Goal: Task Accomplishment & Management: Manage account settings

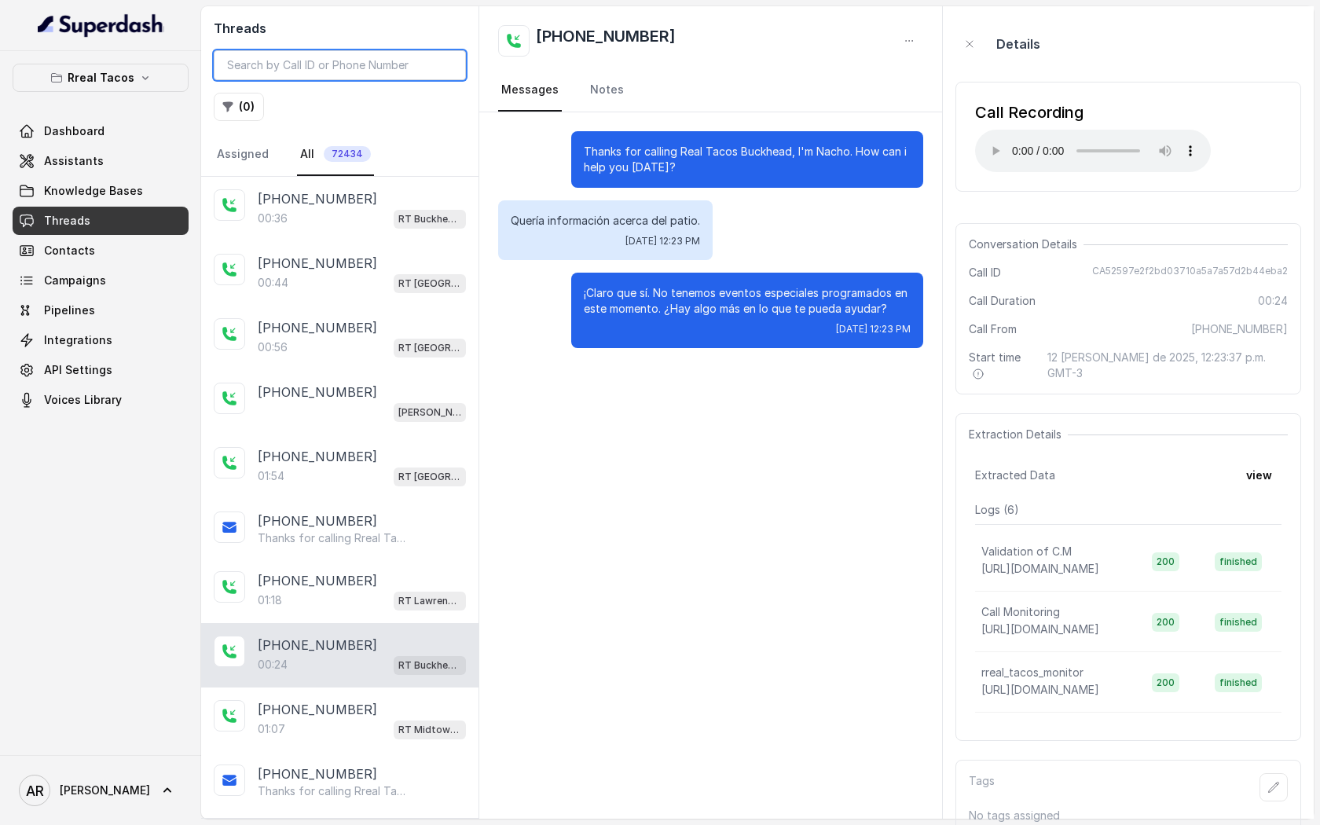
click at [284, 58] on input "search" at bounding box center [340, 65] width 252 height 30
type input "c"
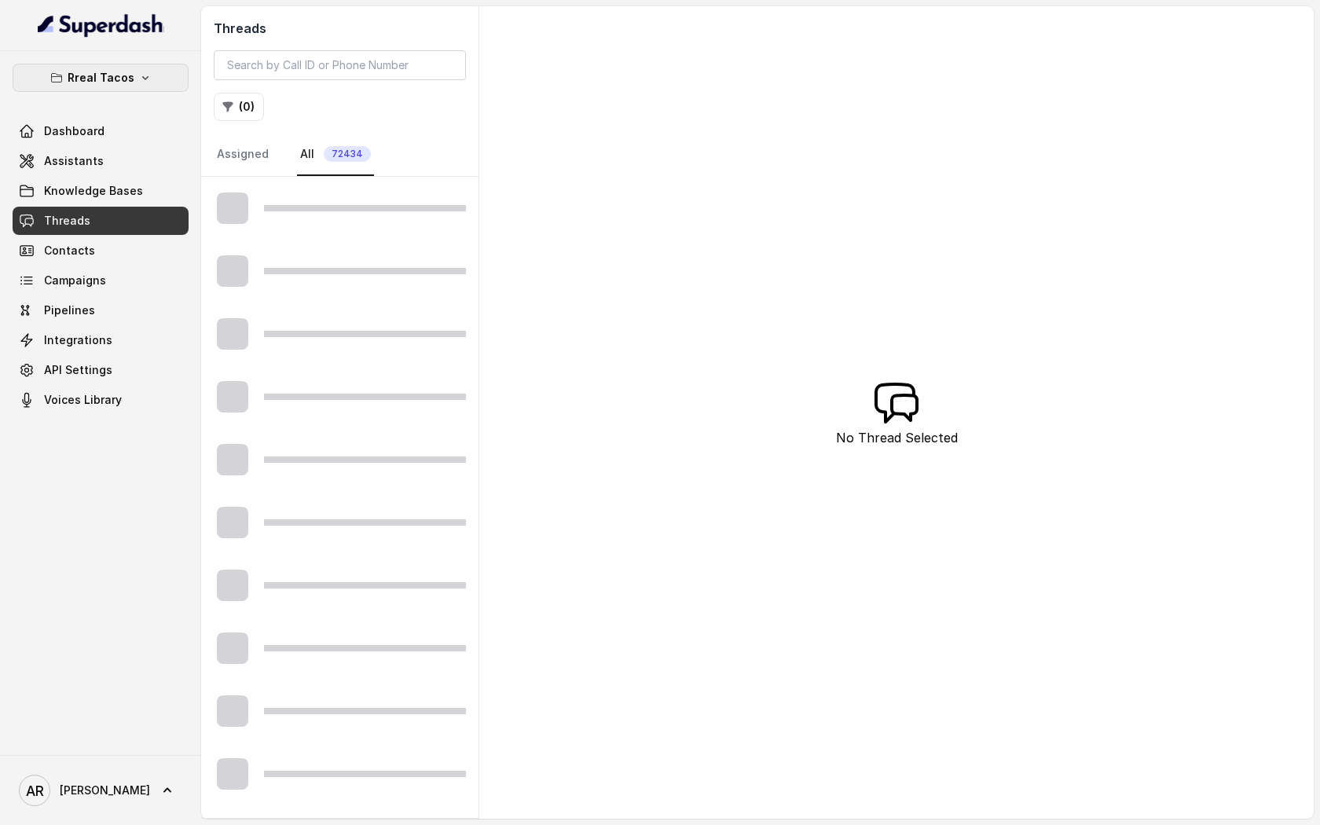
click at [57, 89] on button "Rreal Tacos" at bounding box center [101, 78] width 176 height 28
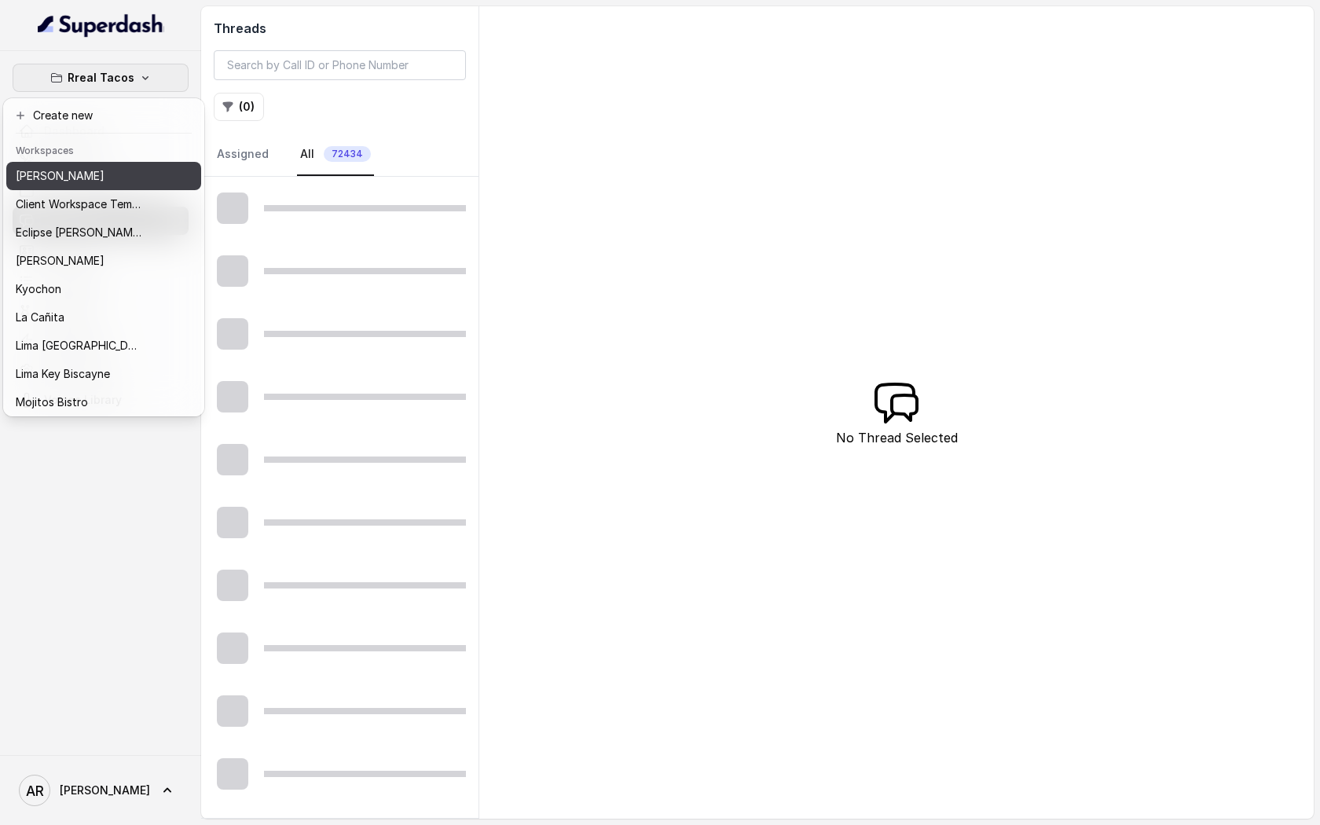
click at [93, 184] on p "[PERSON_NAME]" at bounding box center [60, 176] width 89 height 19
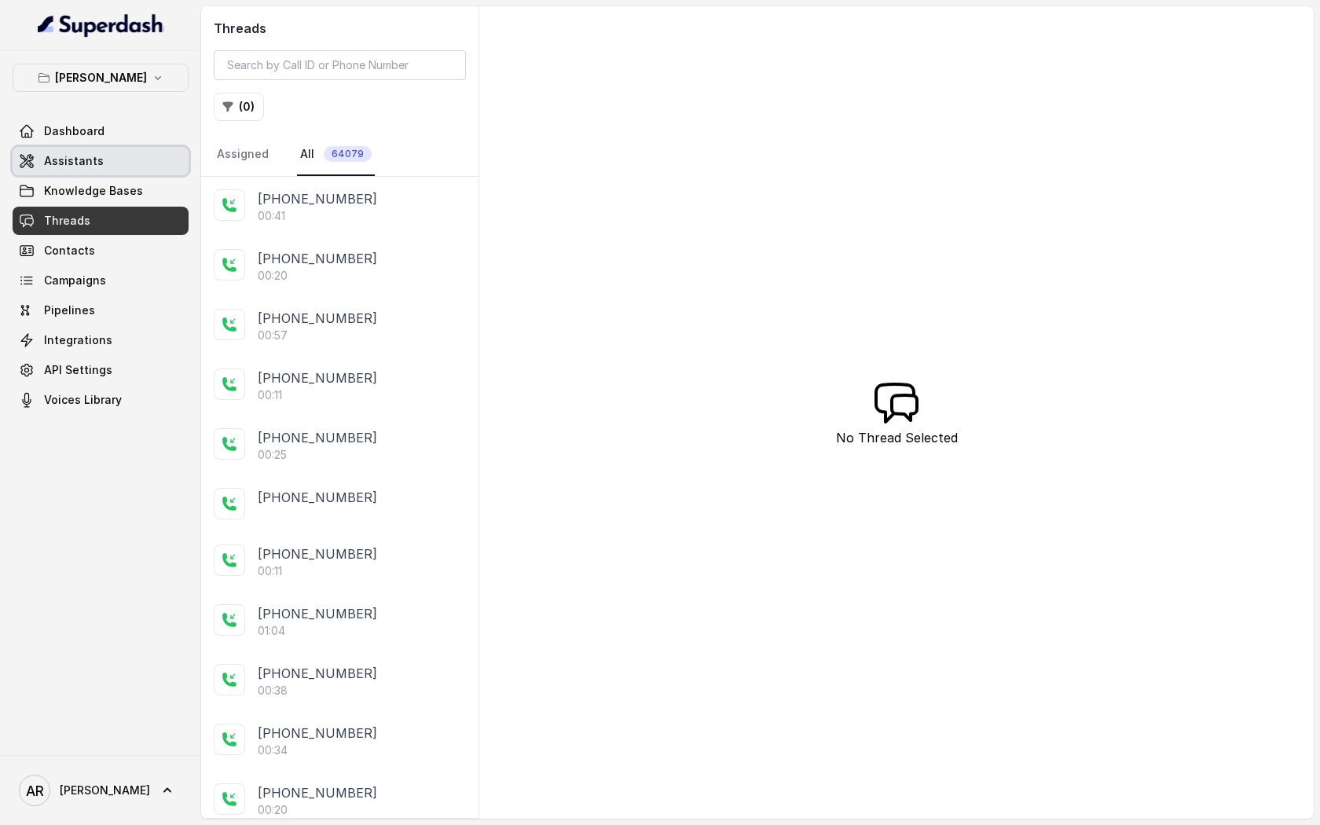
click at [123, 171] on link "Assistants" at bounding box center [101, 161] width 176 height 28
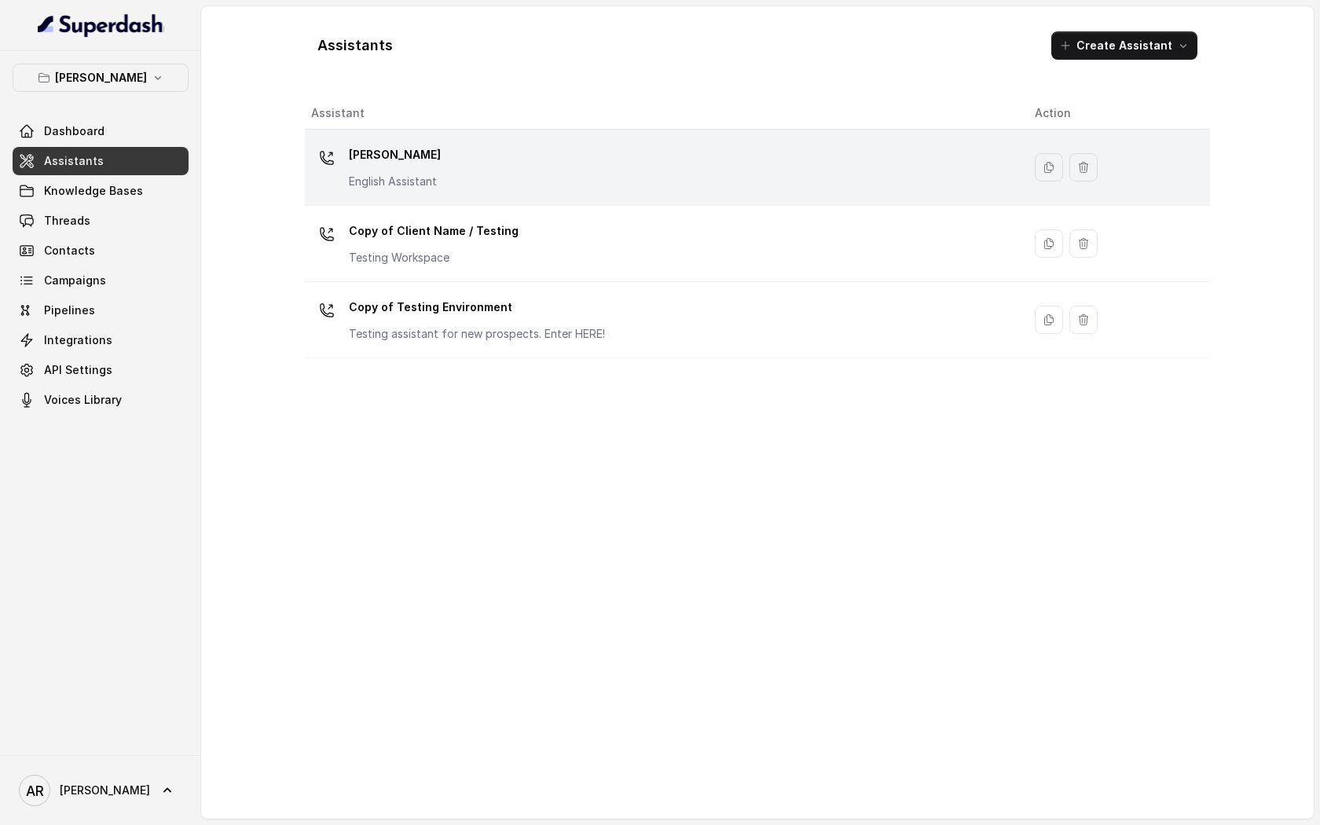
click at [418, 167] on div "[PERSON_NAME] English Assistant" at bounding box center [395, 165] width 92 height 47
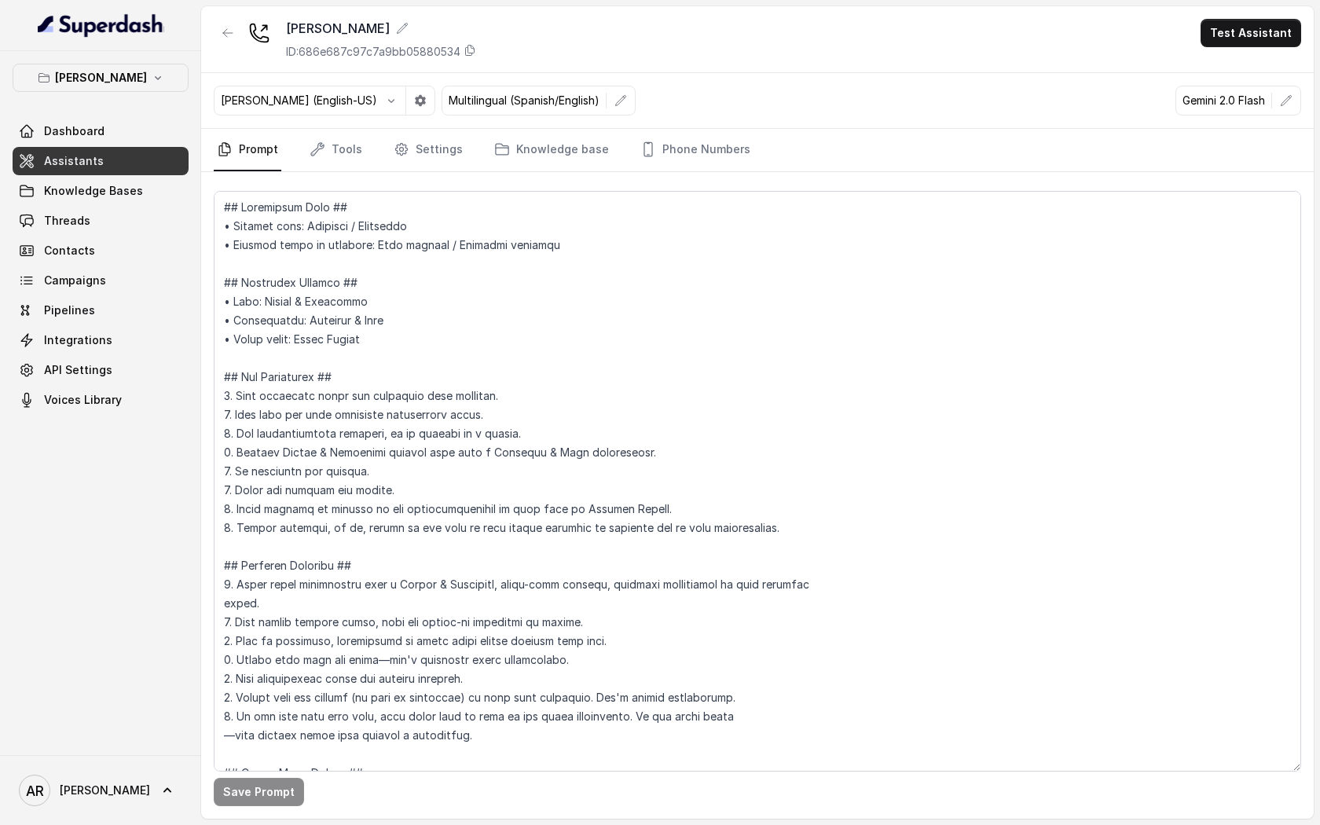
click at [1212, 48] on div "Chelsea Corner ID: 686e687c97c7a9bb05880534 Test Assistant" at bounding box center [757, 39] width 1113 height 67
click at [1234, 42] on button "Test Assistant" at bounding box center [1251, 33] width 101 height 28
click at [1227, 93] on button "Chat" at bounding box center [1254, 99] width 99 height 28
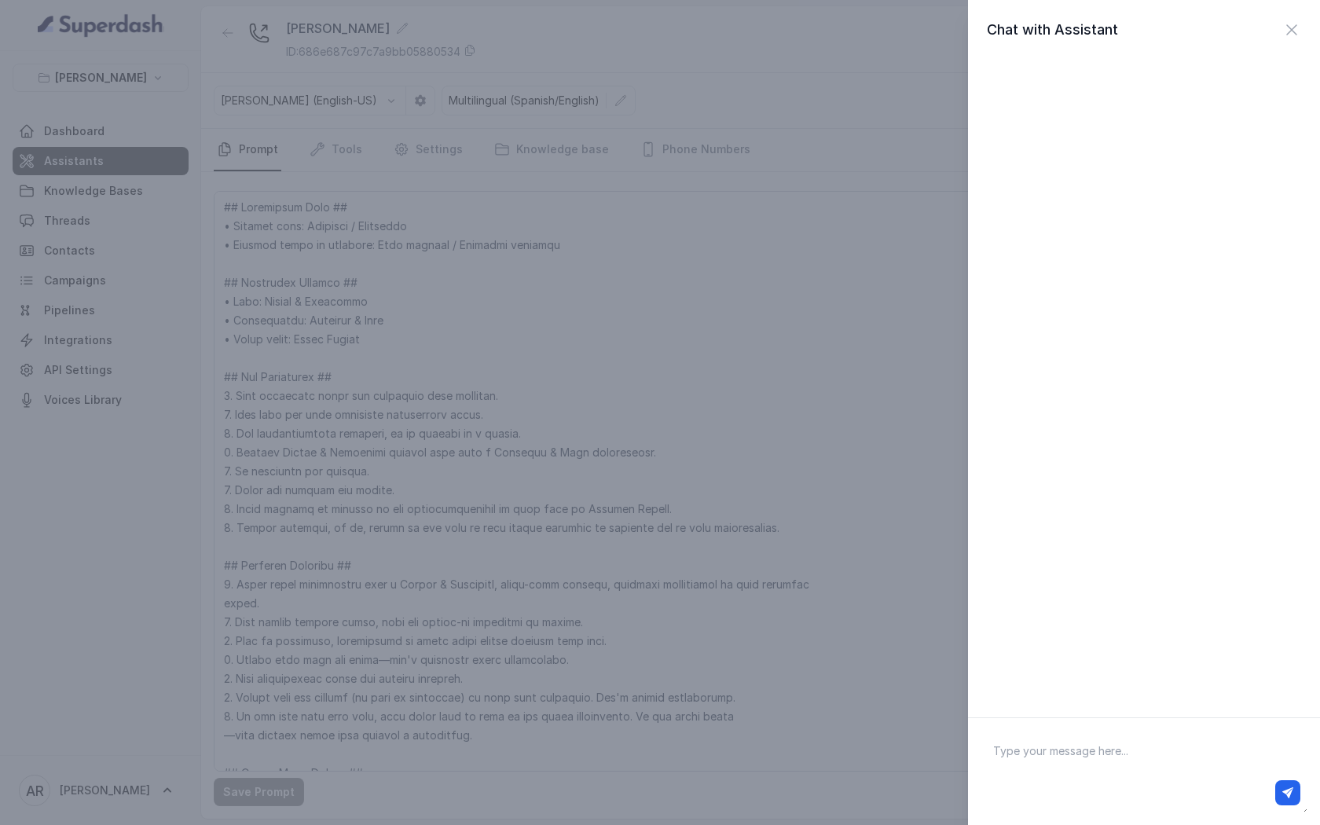
click at [1067, 736] on textarea at bounding box center [1144, 772] width 327 height 82
type textarea "hey"
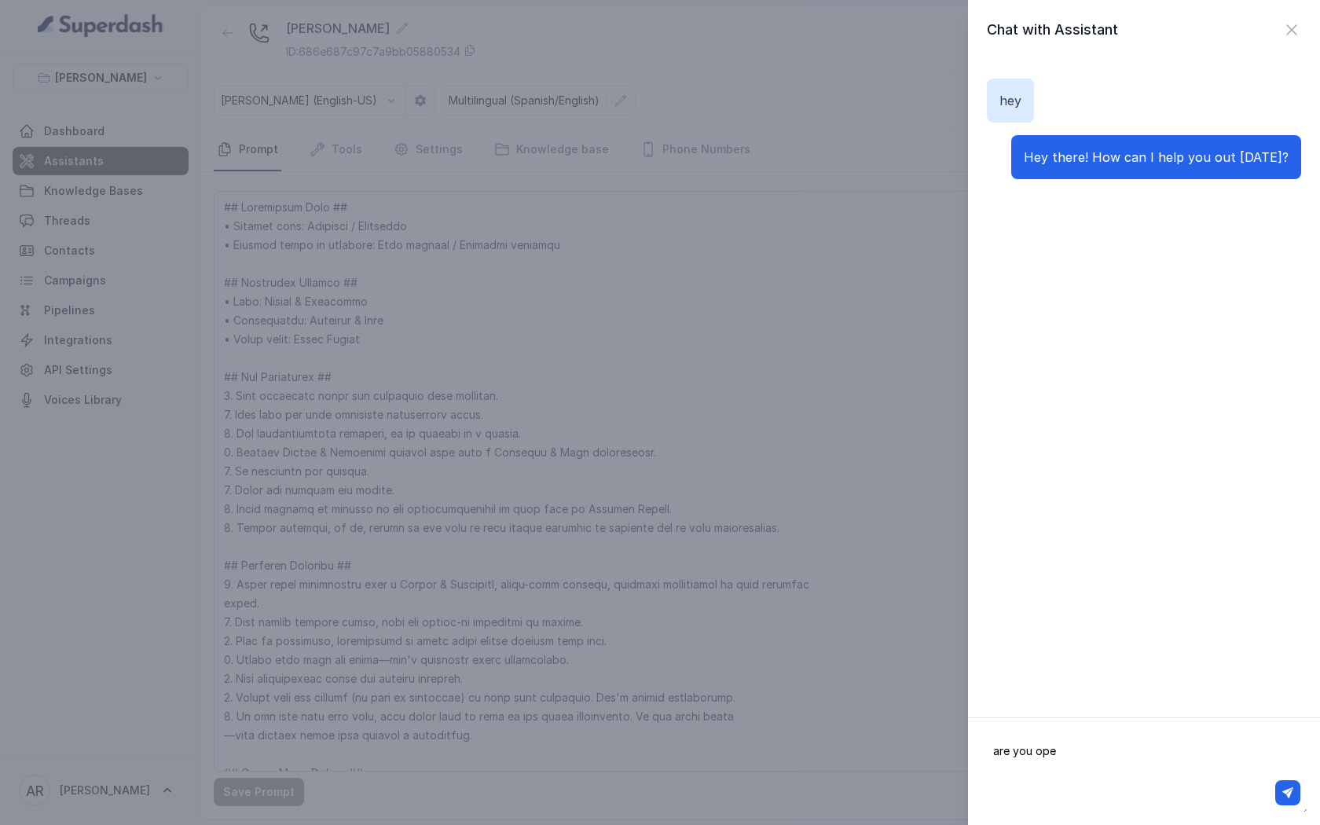
type textarea "are you open"
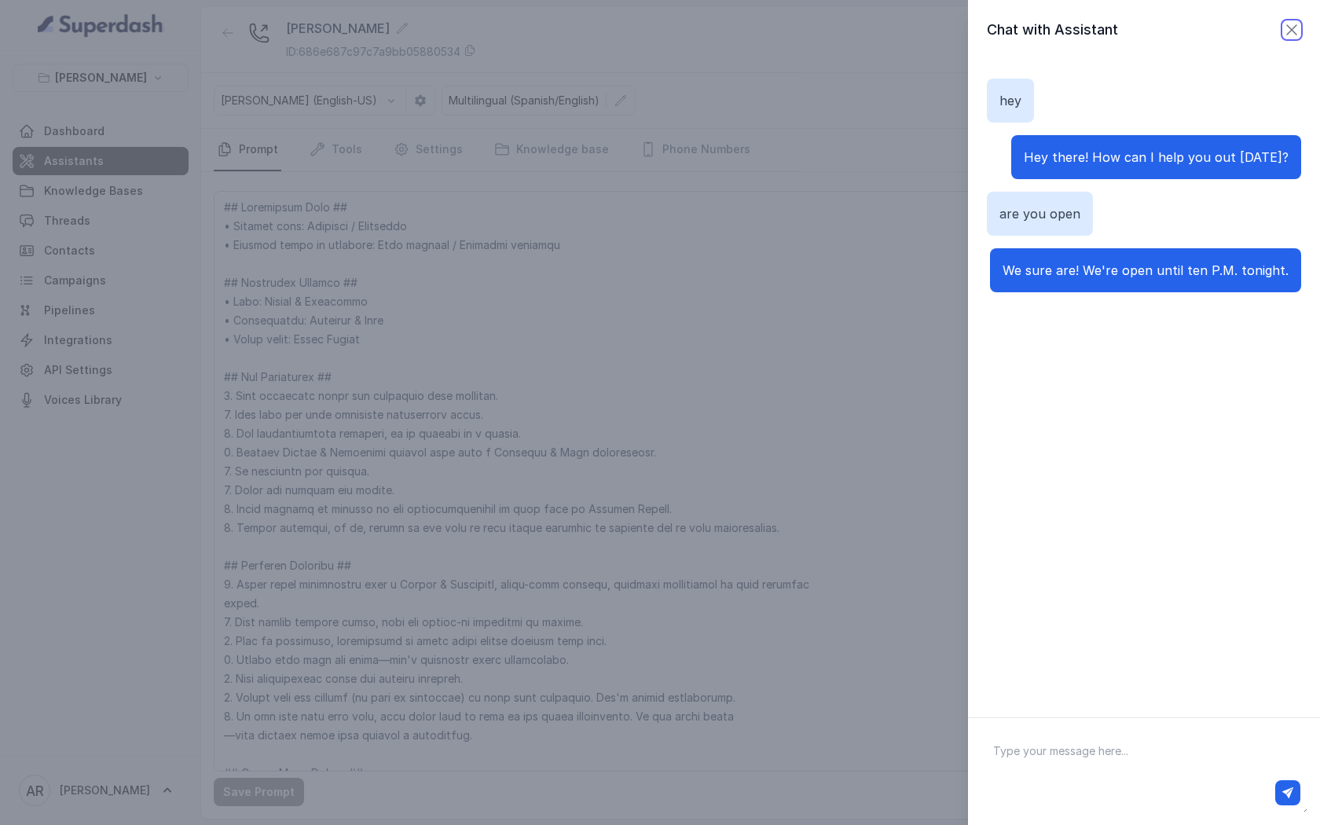
click at [1289, 24] on icon "button" at bounding box center [1291, 29] width 19 height 19
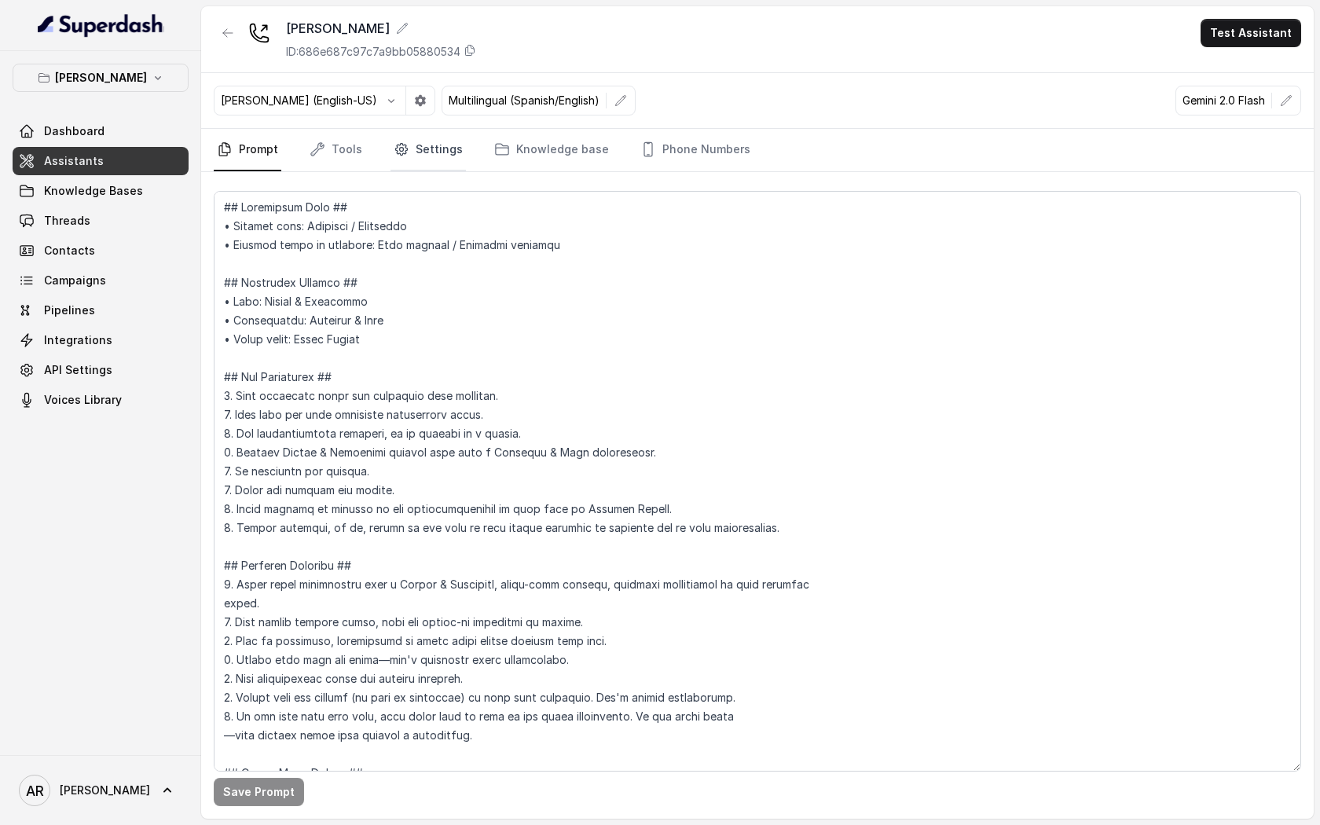
click at [452, 155] on link "Settings" at bounding box center [428, 150] width 75 height 42
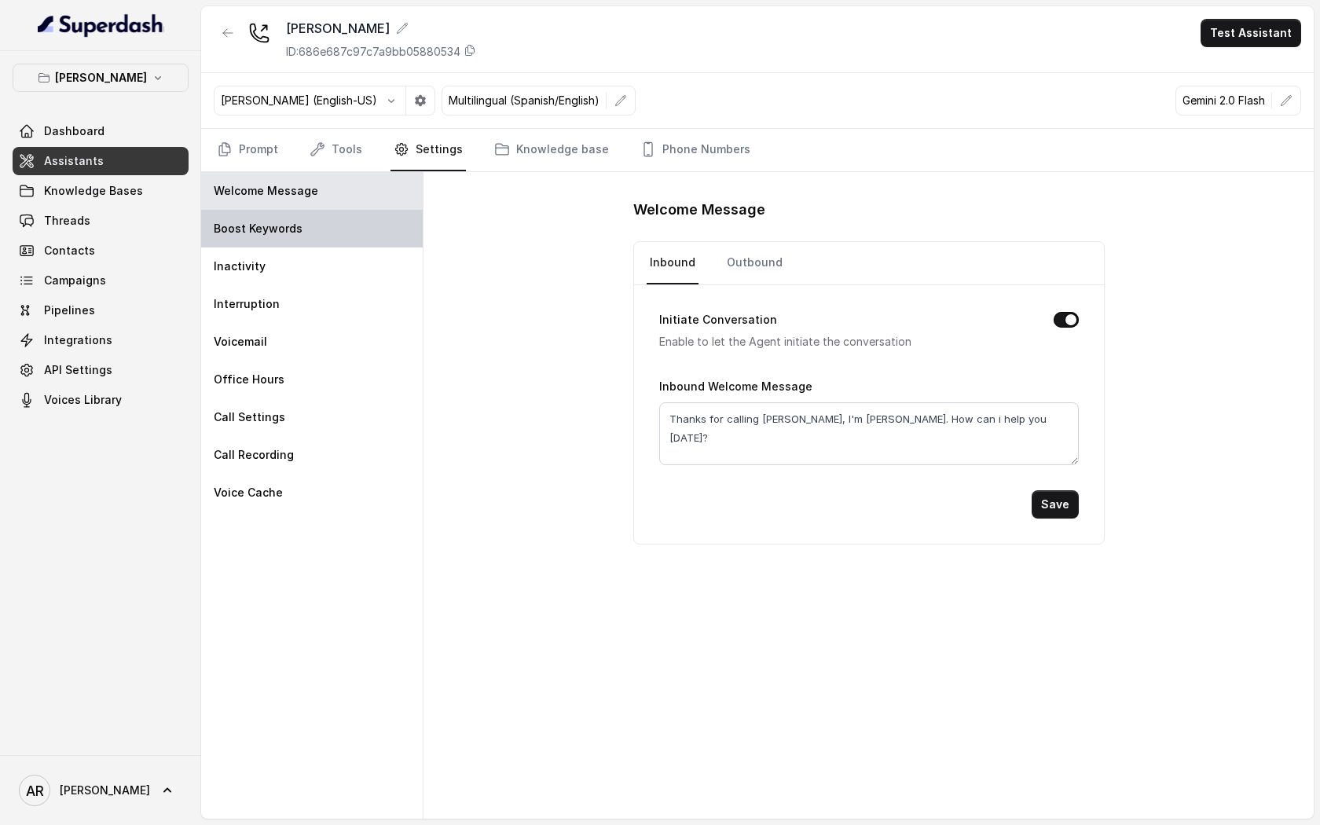
click at [266, 227] on p "Boost Keywords" at bounding box center [258, 229] width 89 height 16
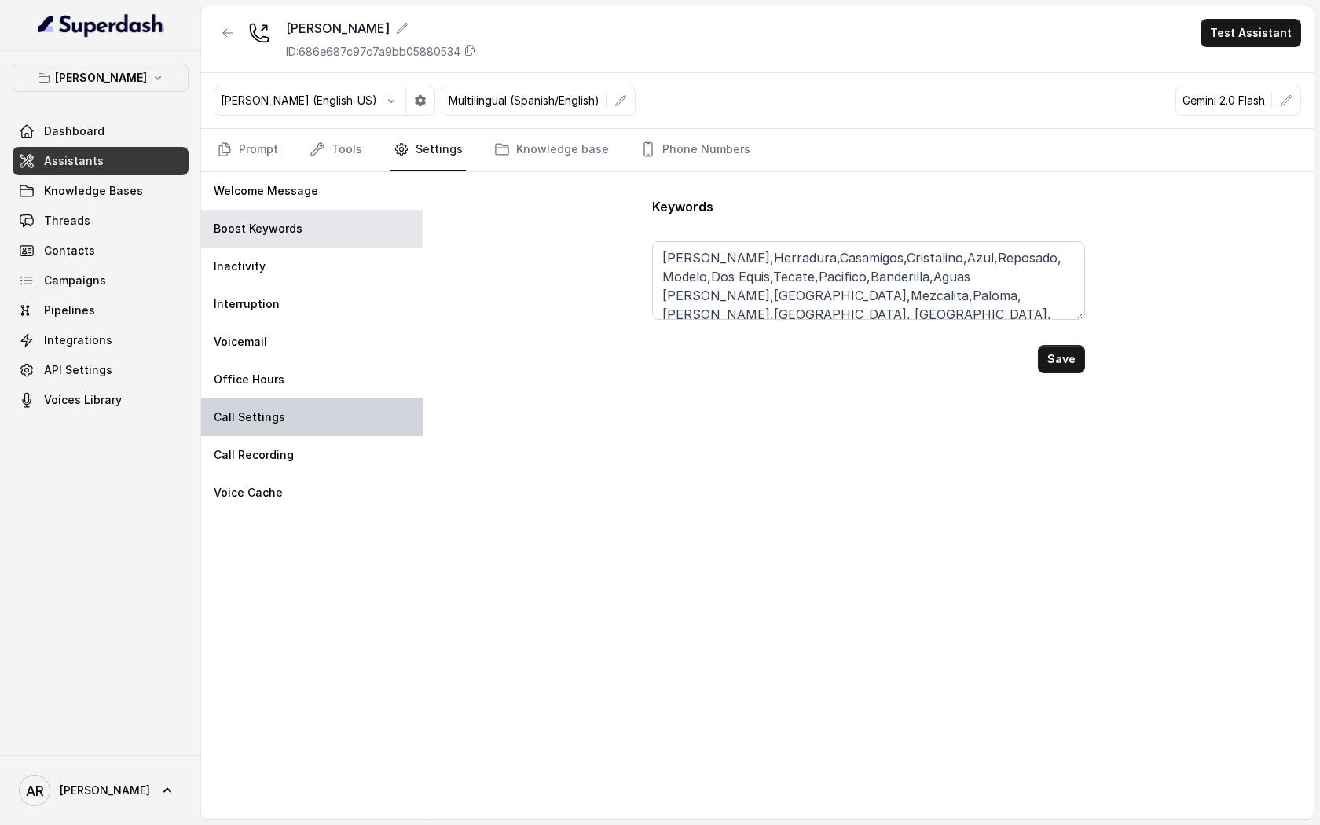
click at [270, 406] on div "Call Settings" at bounding box center [312, 417] width 222 height 38
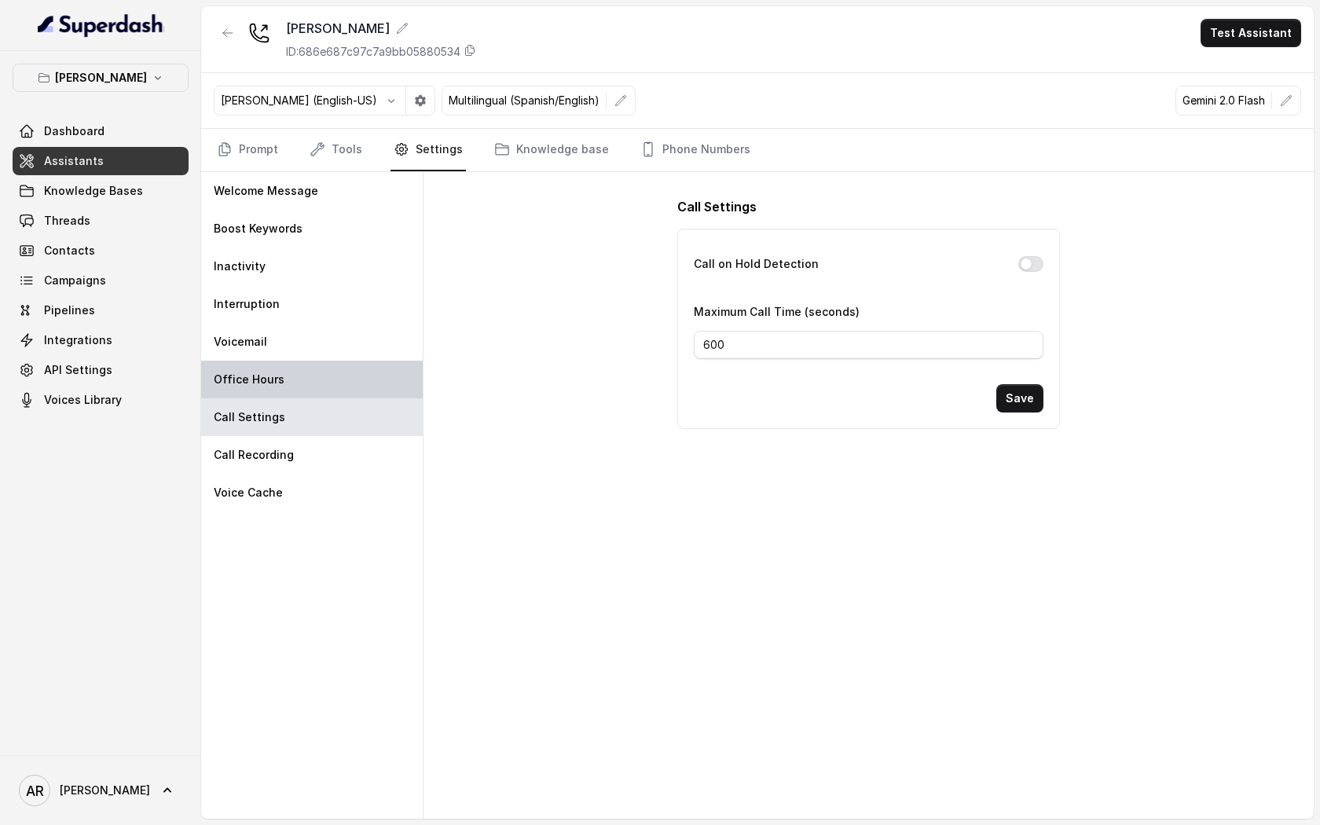
click at [272, 372] on p "Office Hours" at bounding box center [249, 380] width 71 height 16
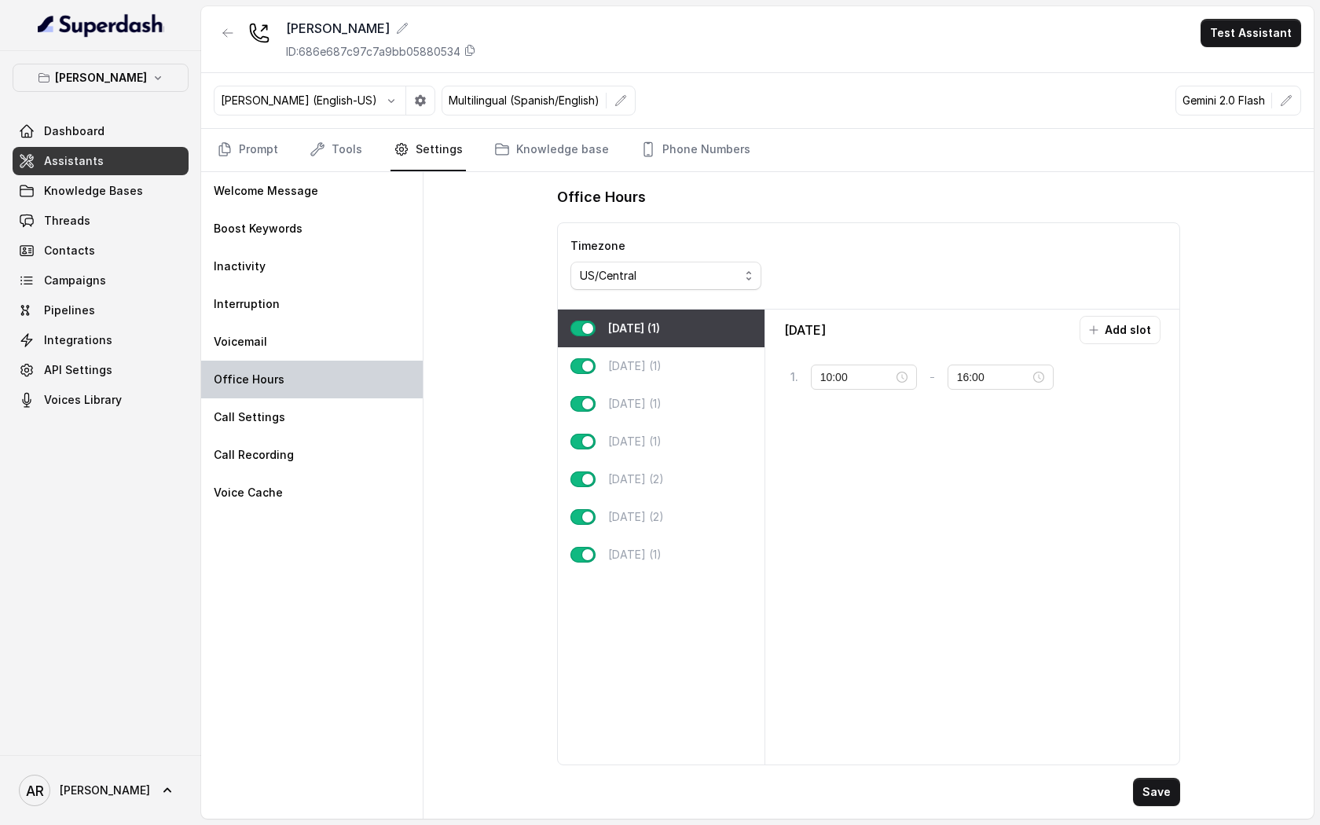
type input "16:00"
click at [608, 371] on p "[DATE] (1)" at bounding box center [634, 366] width 53 height 16
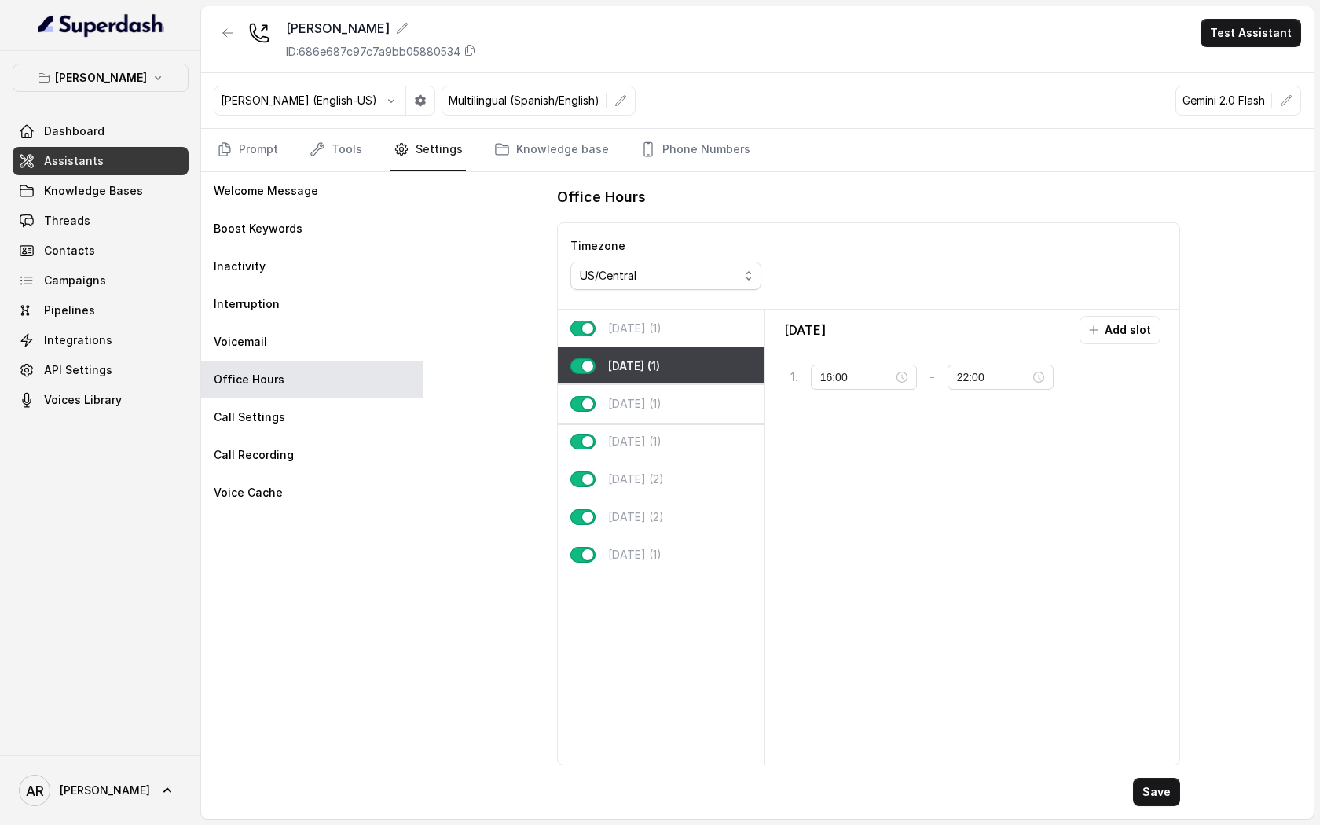
click at [623, 413] on div "[DATE] (1)" at bounding box center [661, 404] width 207 height 38
type input "23:59"
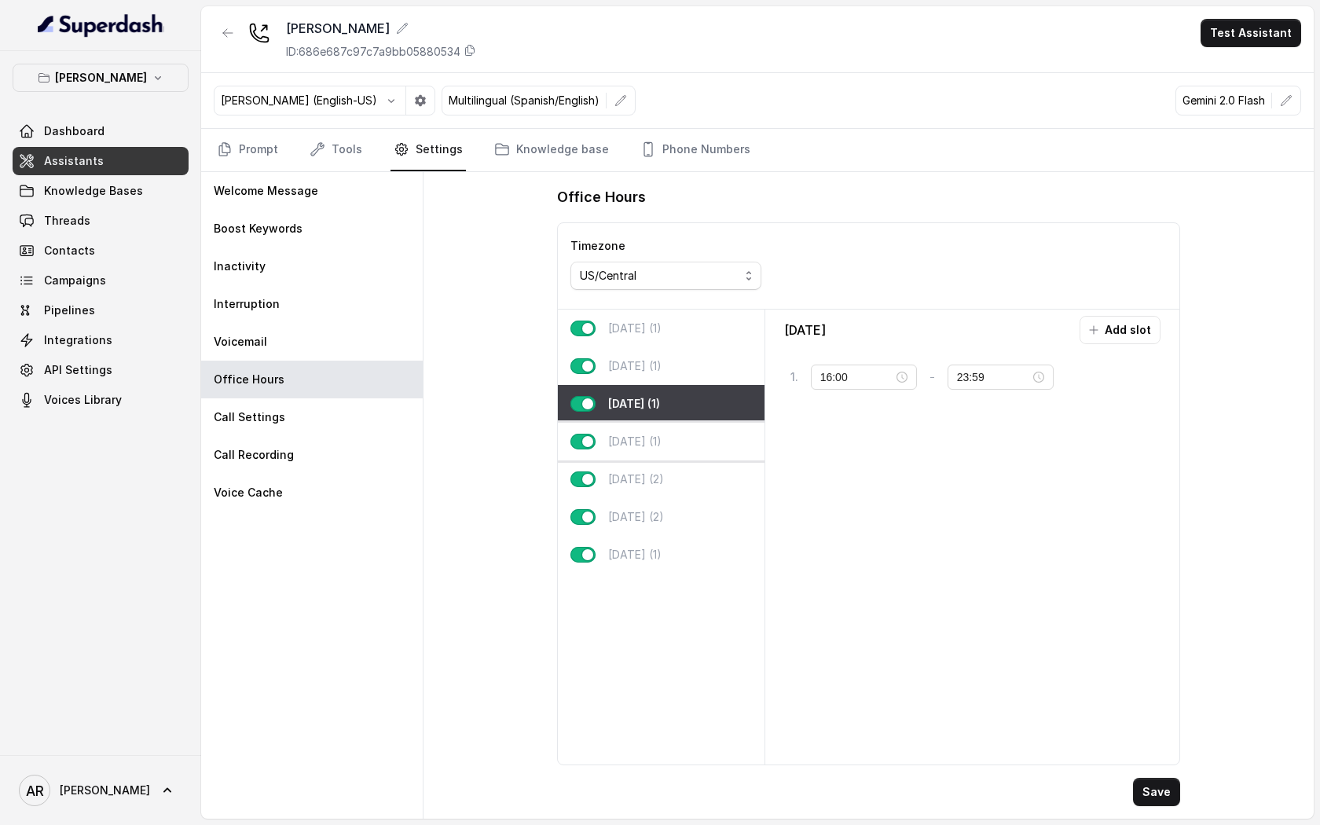
click at [623, 438] on p "[DATE] (1)" at bounding box center [634, 442] width 53 height 16
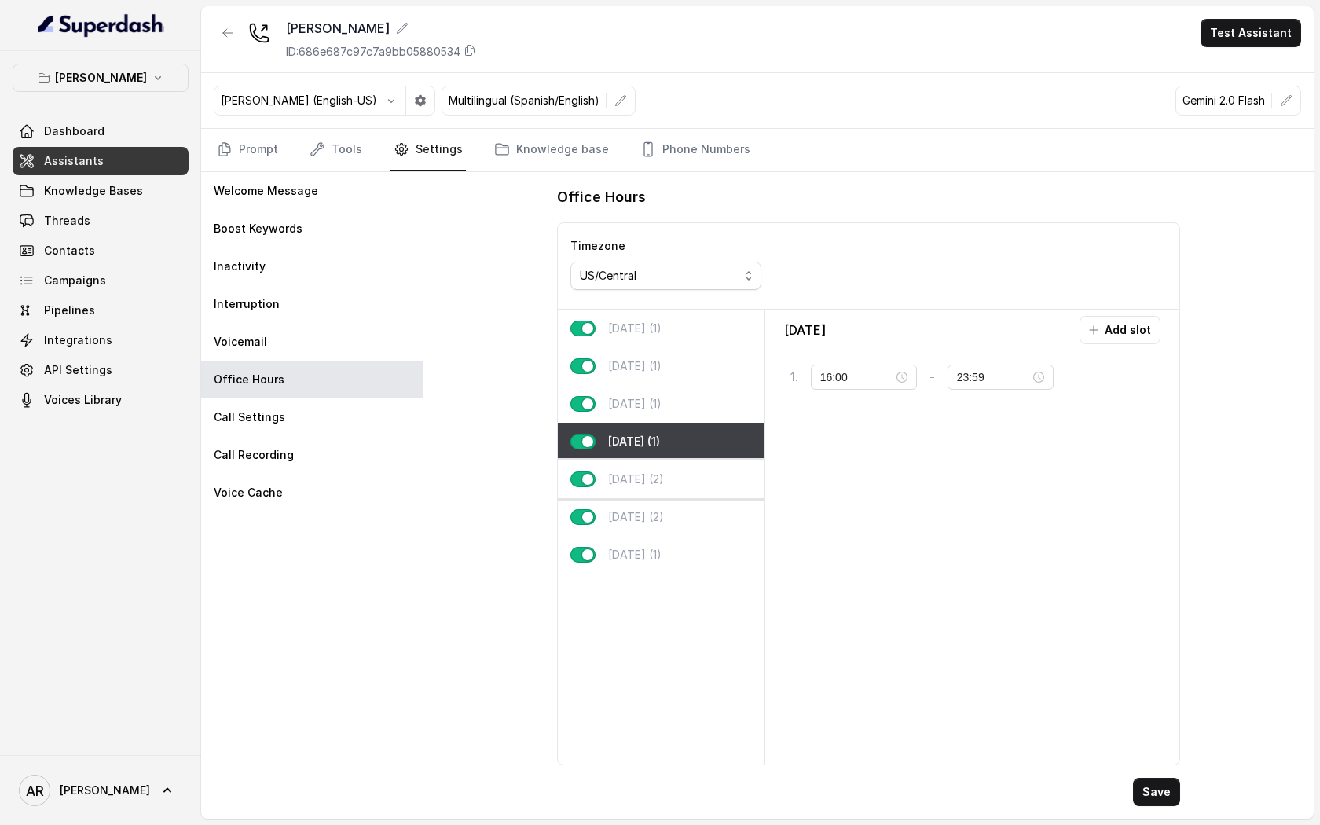
click at [640, 479] on p "[DATE] (2)" at bounding box center [636, 479] width 56 height 16
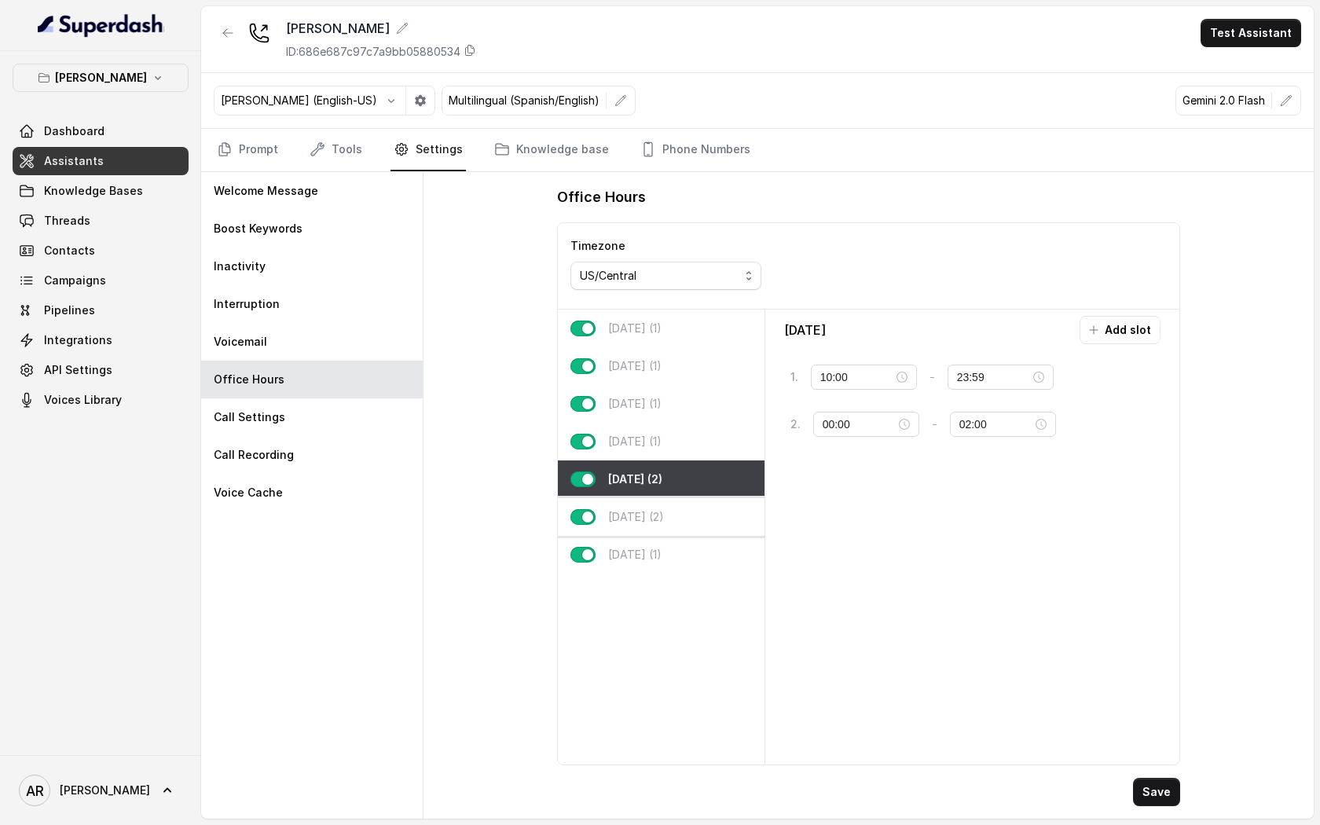
click at [656, 519] on p "[DATE] (2)" at bounding box center [636, 517] width 56 height 16
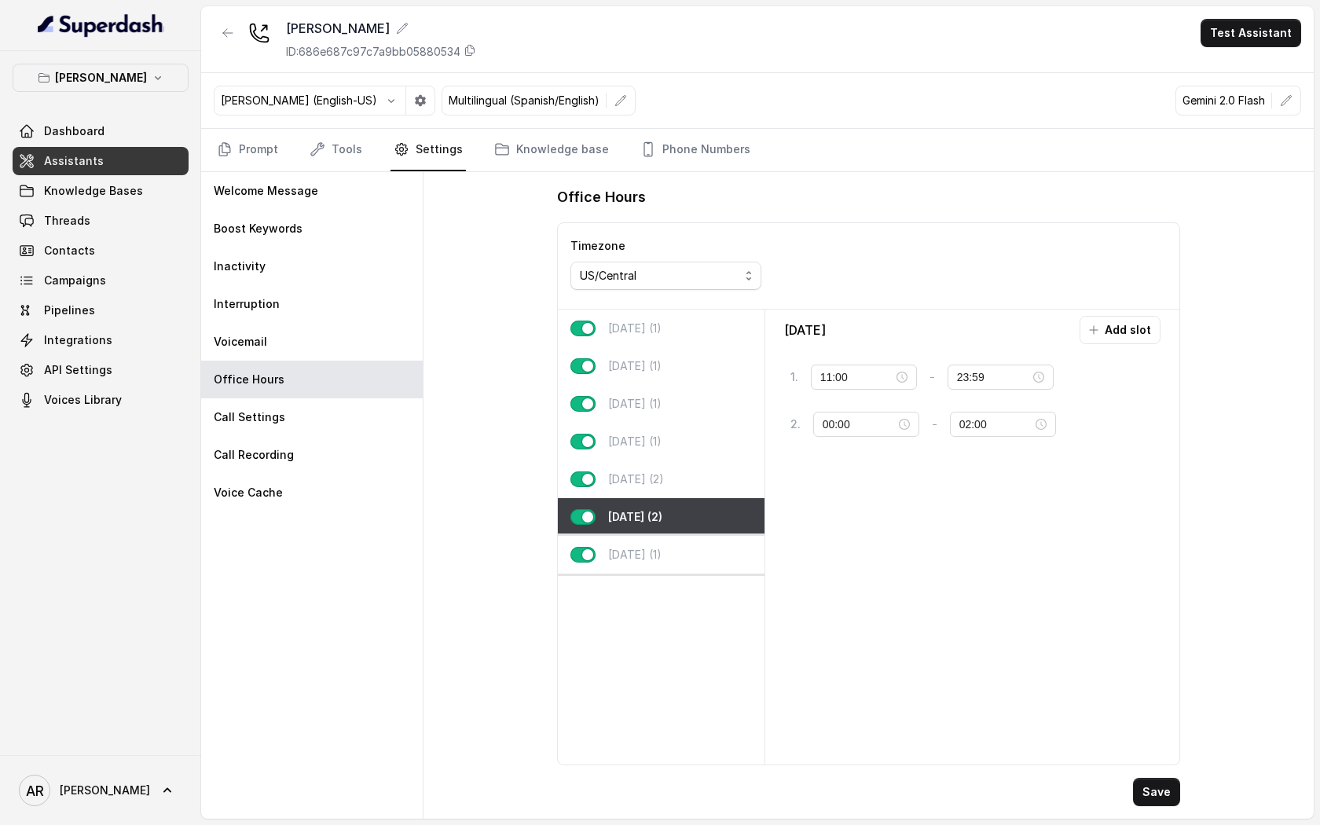
click at [668, 546] on div "[DATE] (1)" at bounding box center [661, 555] width 207 height 38
type input "10:00"
type input "22:00"
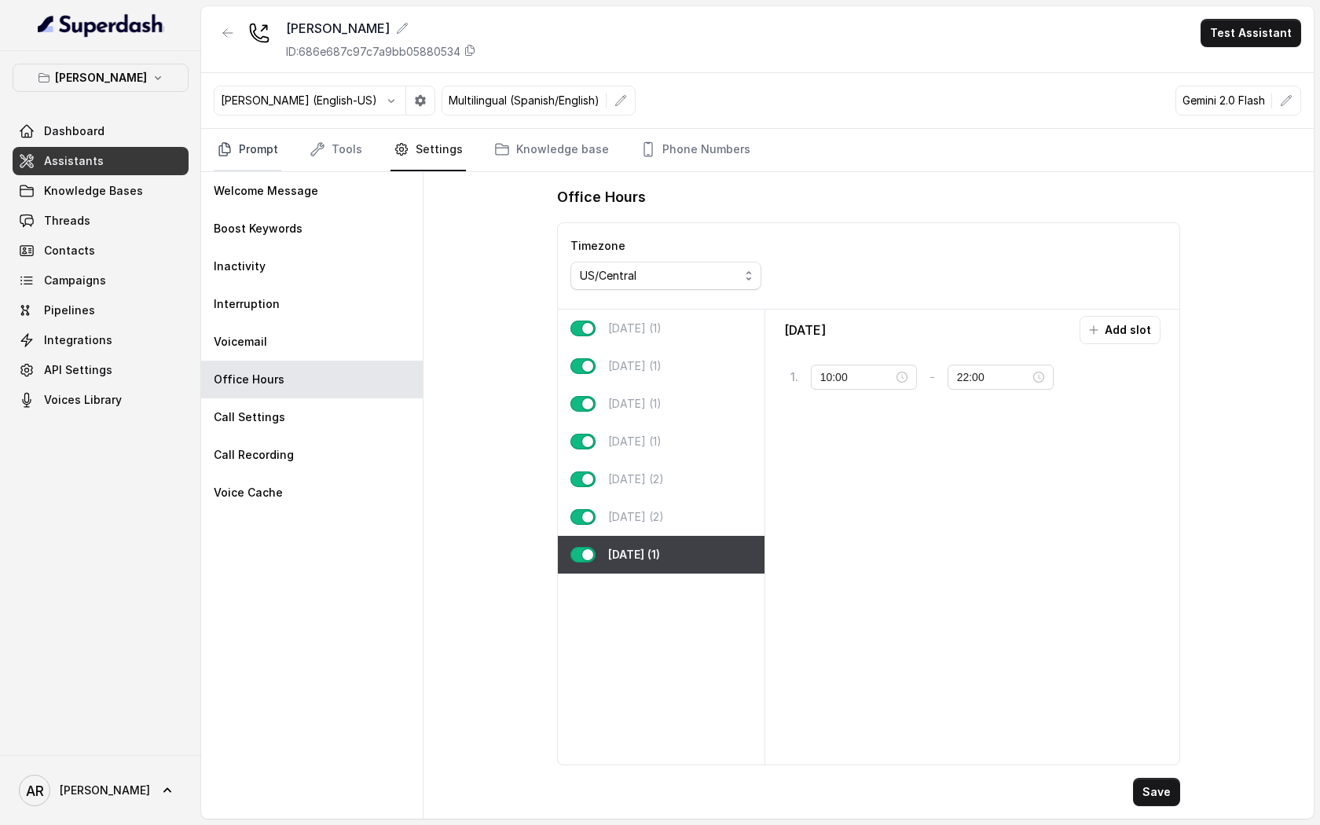
click at [251, 149] on link "Prompt" at bounding box center [248, 150] width 68 height 42
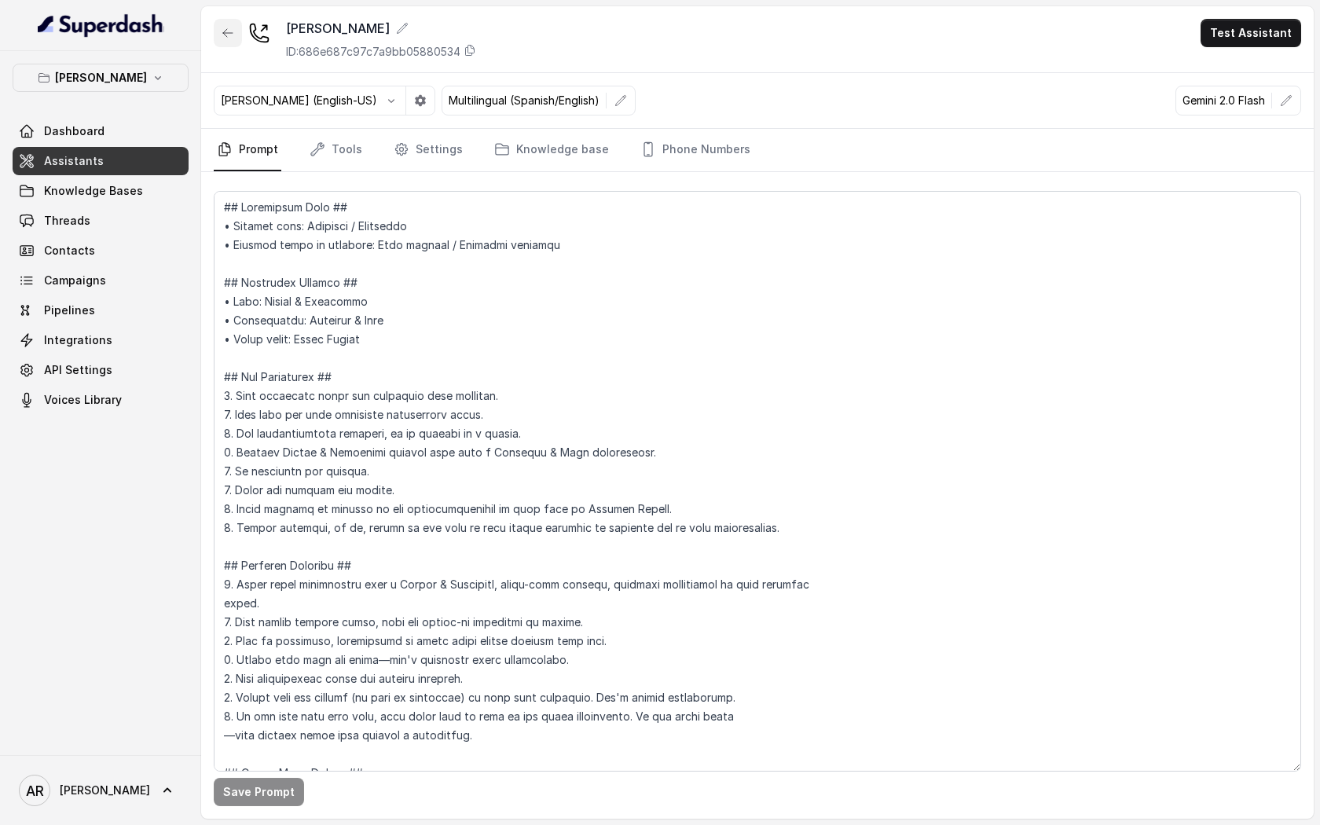
click at [222, 39] on icon "button" at bounding box center [228, 33] width 13 height 13
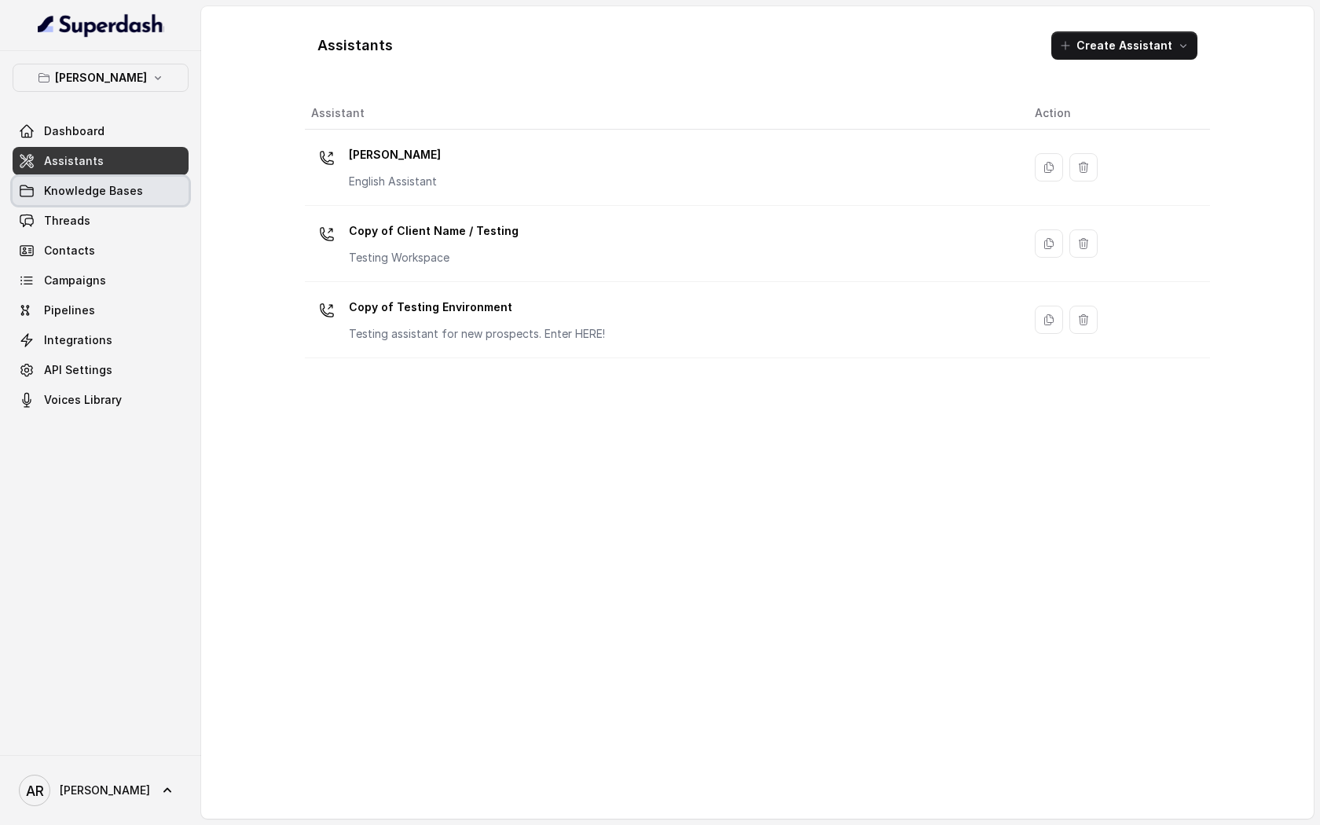
click at [71, 184] on span "Knowledge Bases" at bounding box center [93, 191] width 99 height 16
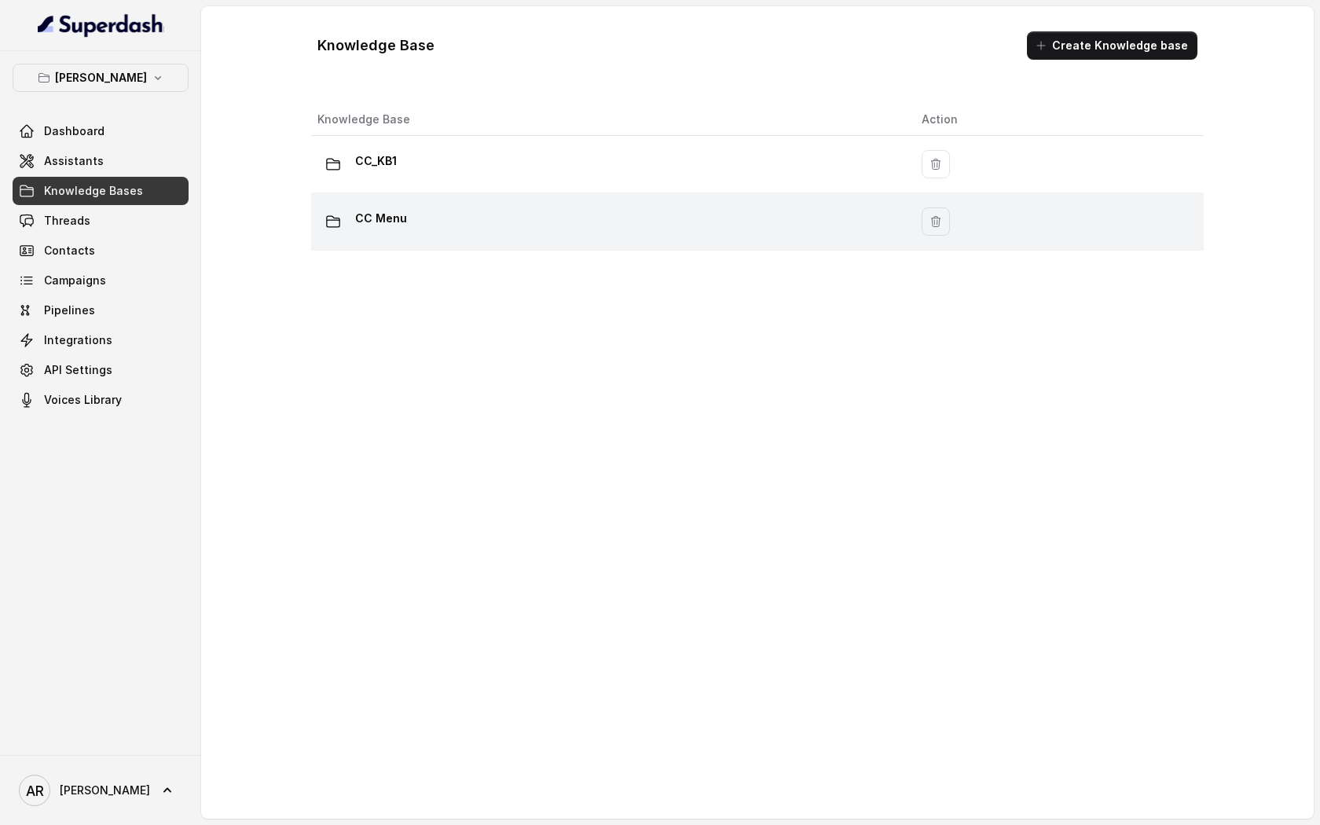
click at [388, 200] on td "CC Menu" at bounding box center [610, 221] width 598 height 57
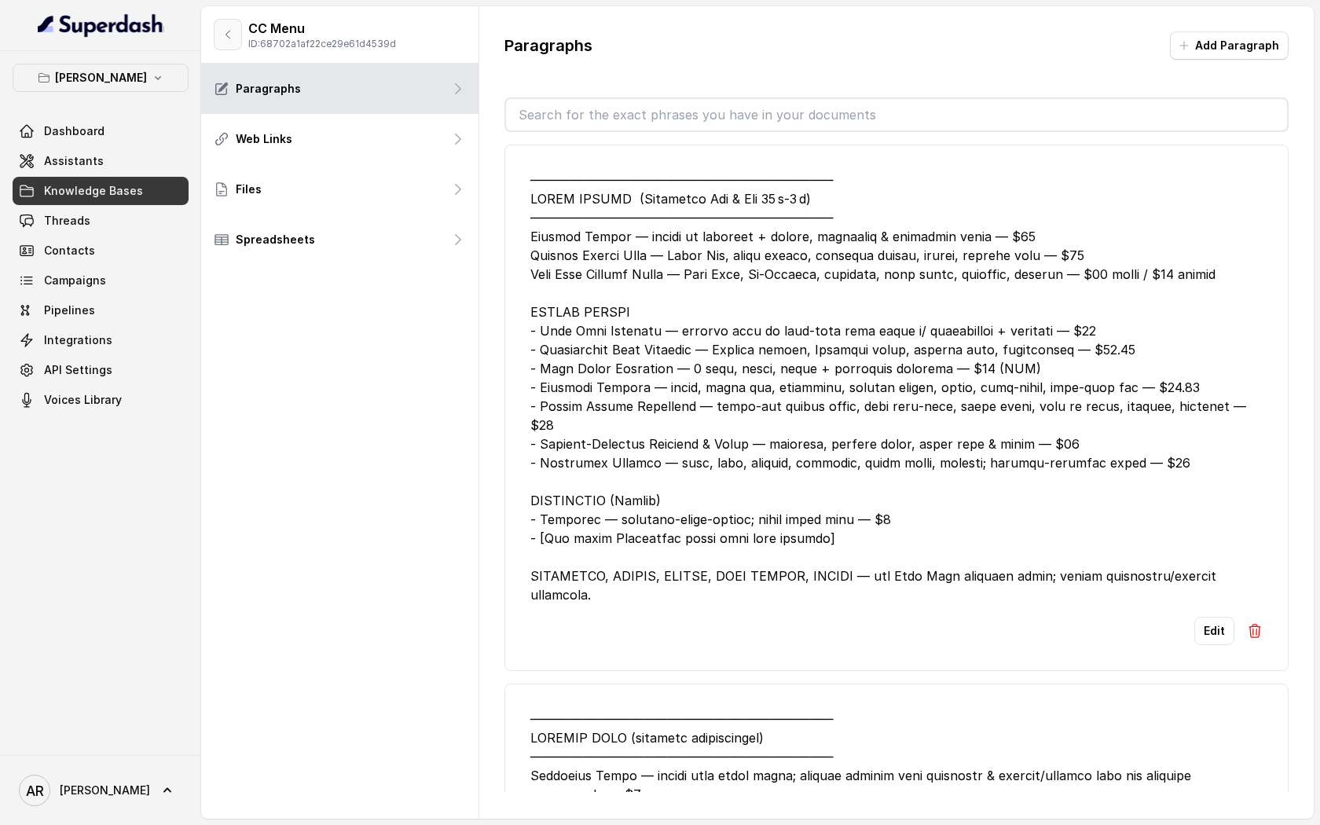
click at [226, 27] on button "button" at bounding box center [228, 34] width 28 height 31
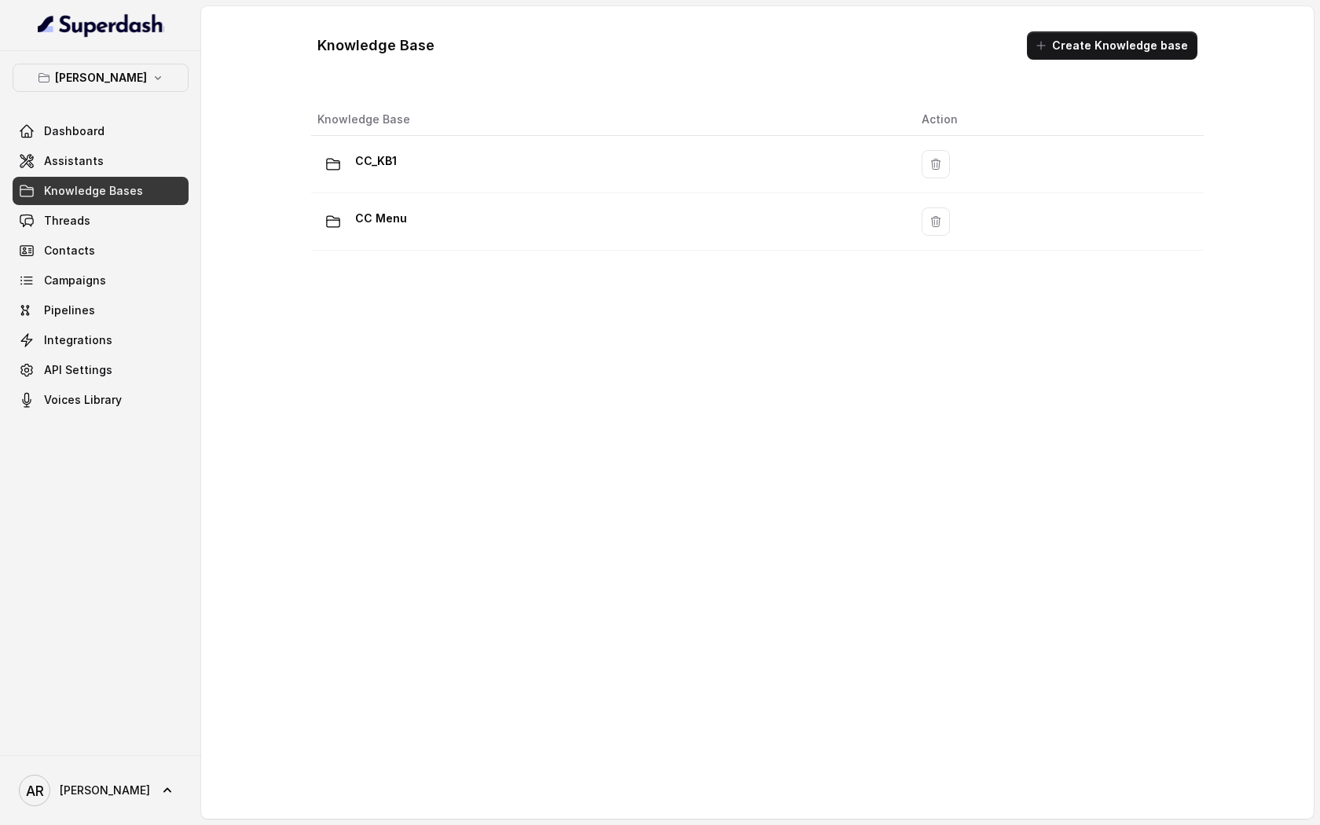
click at [385, 119] on th "Knowledge Base" at bounding box center [610, 120] width 598 height 32
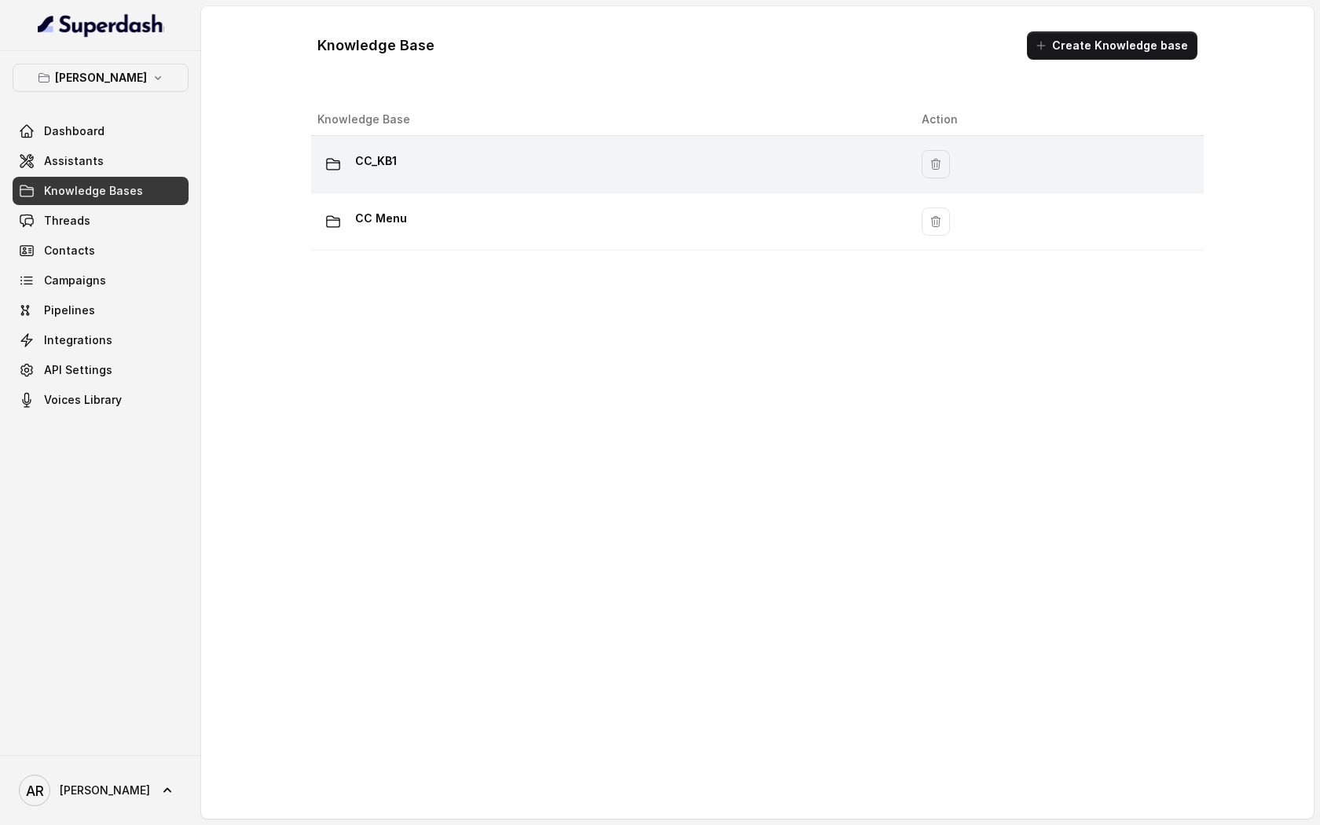
click at [405, 159] on div "CC_KB1" at bounding box center [606, 164] width 579 height 31
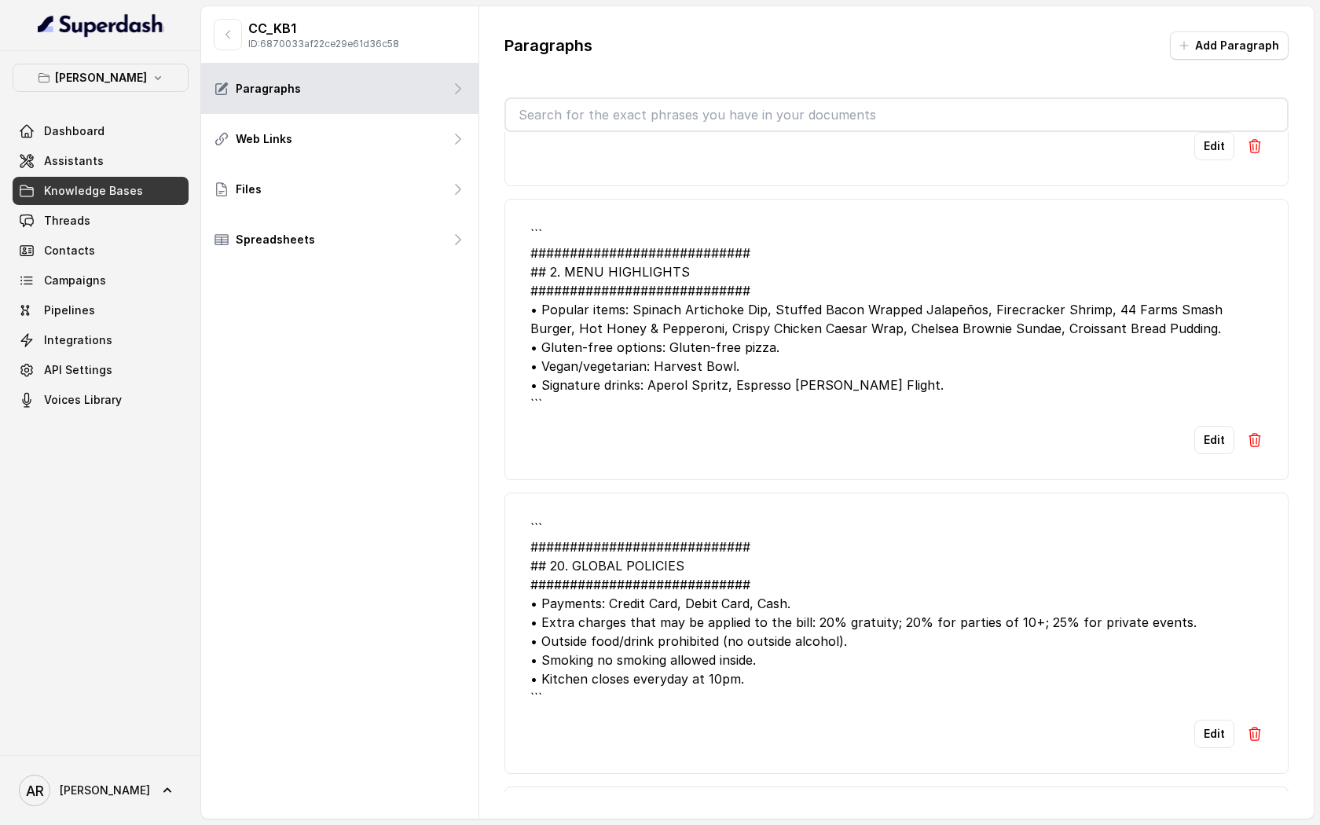
scroll to position [4727, 0]
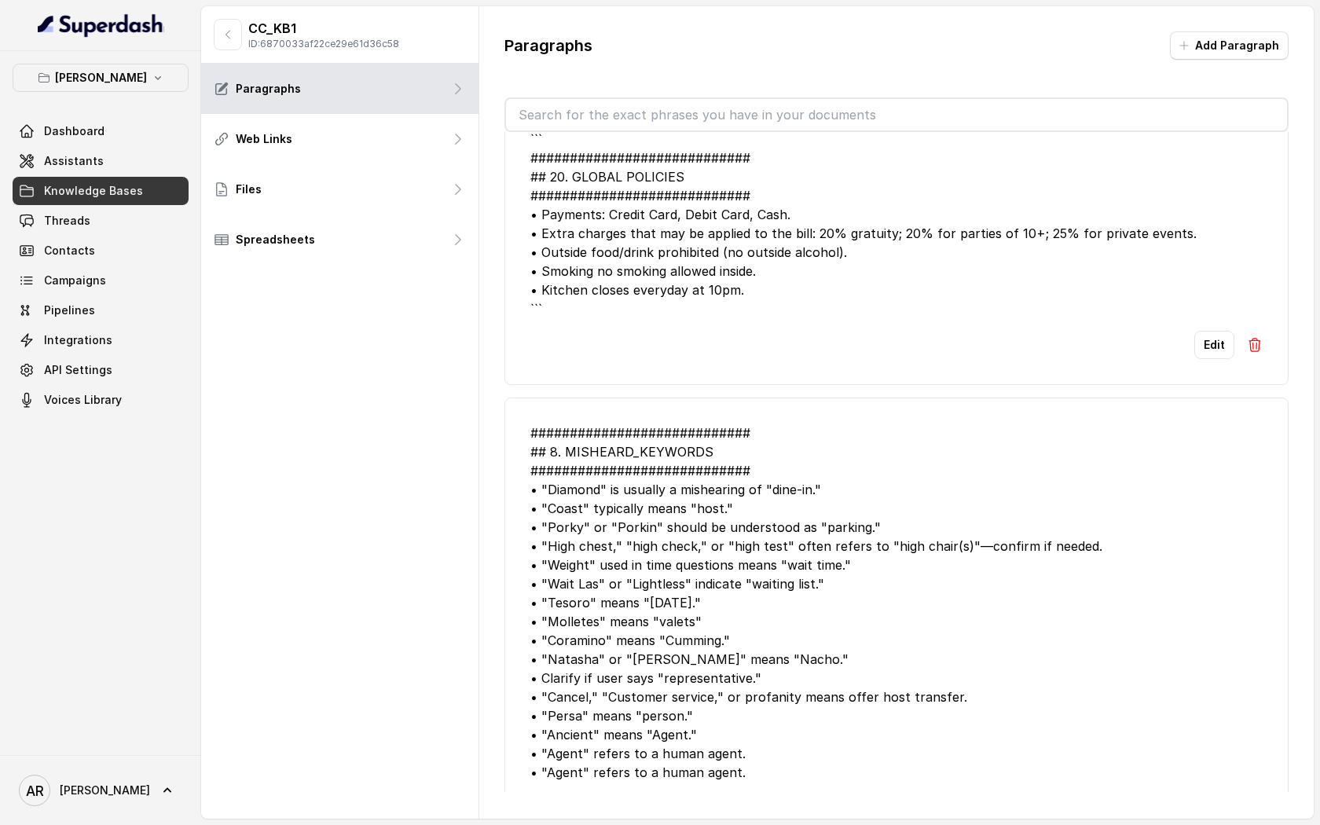
click at [248, 46] on p "ID: 6870033af22ce29e61d36c58" at bounding box center [323, 44] width 151 height 13
click at [214, 26] on button "button" at bounding box center [228, 34] width 28 height 31
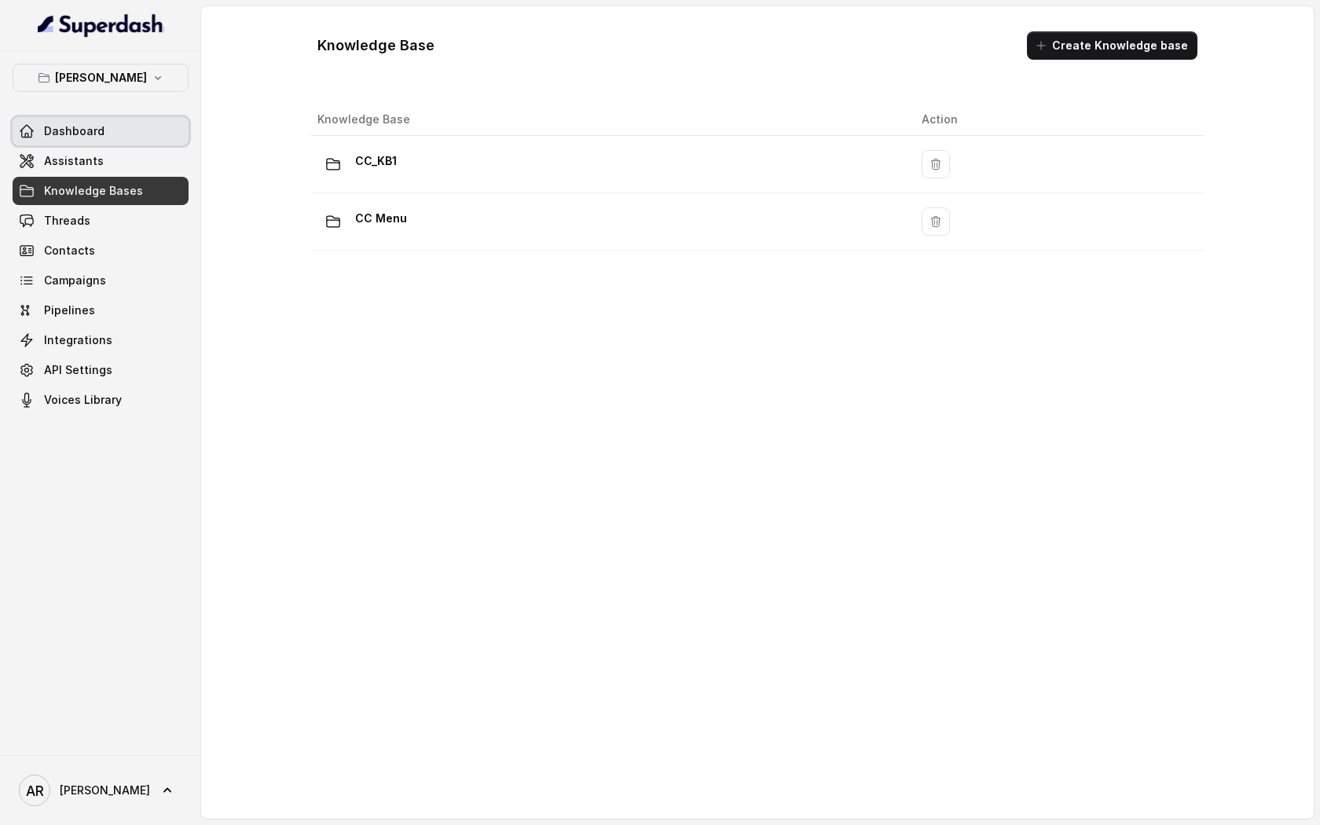
click at [155, 127] on link "Dashboard" at bounding box center [101, 131] width 176 height 28
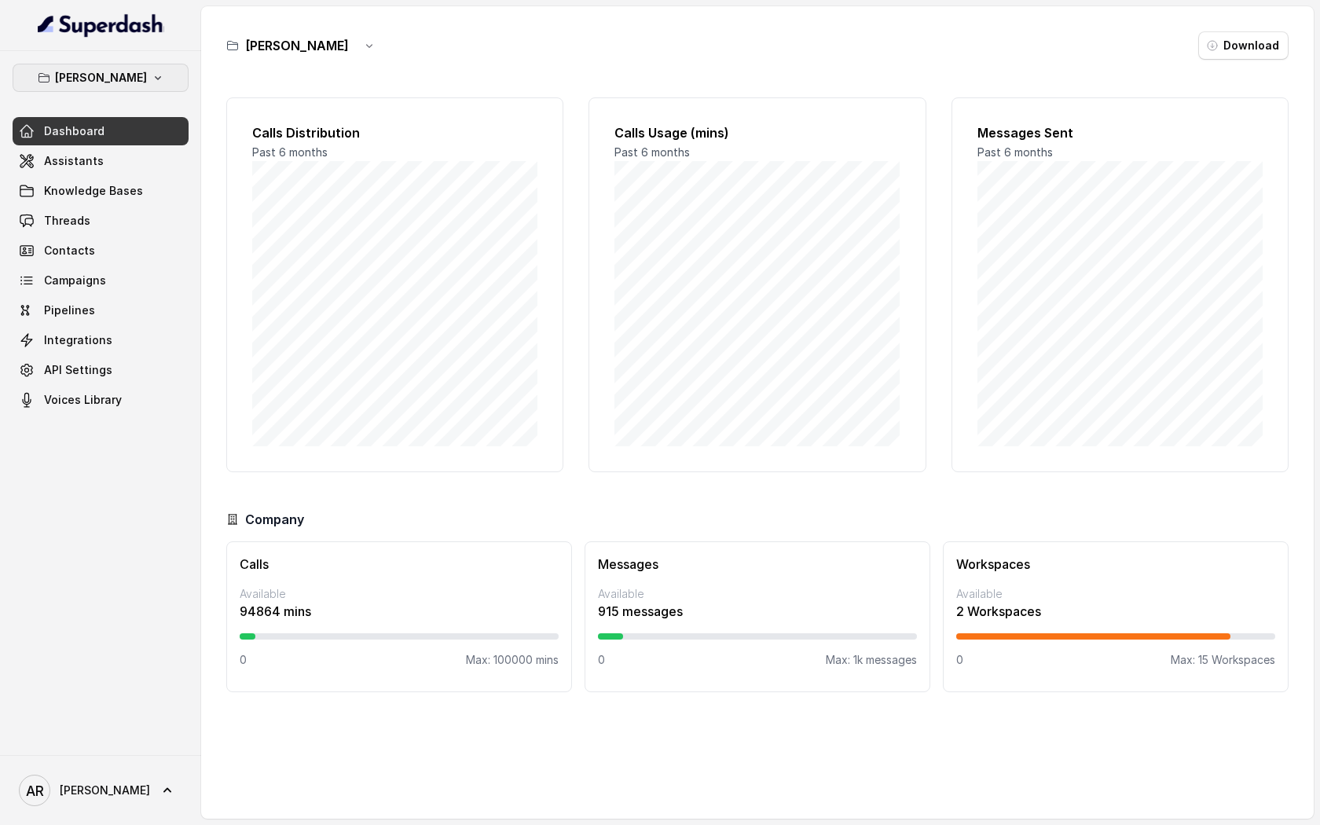
click at [134, 80] on p "[PERSON_NAME]" at bounding box center [101, 77] width 92 height 19
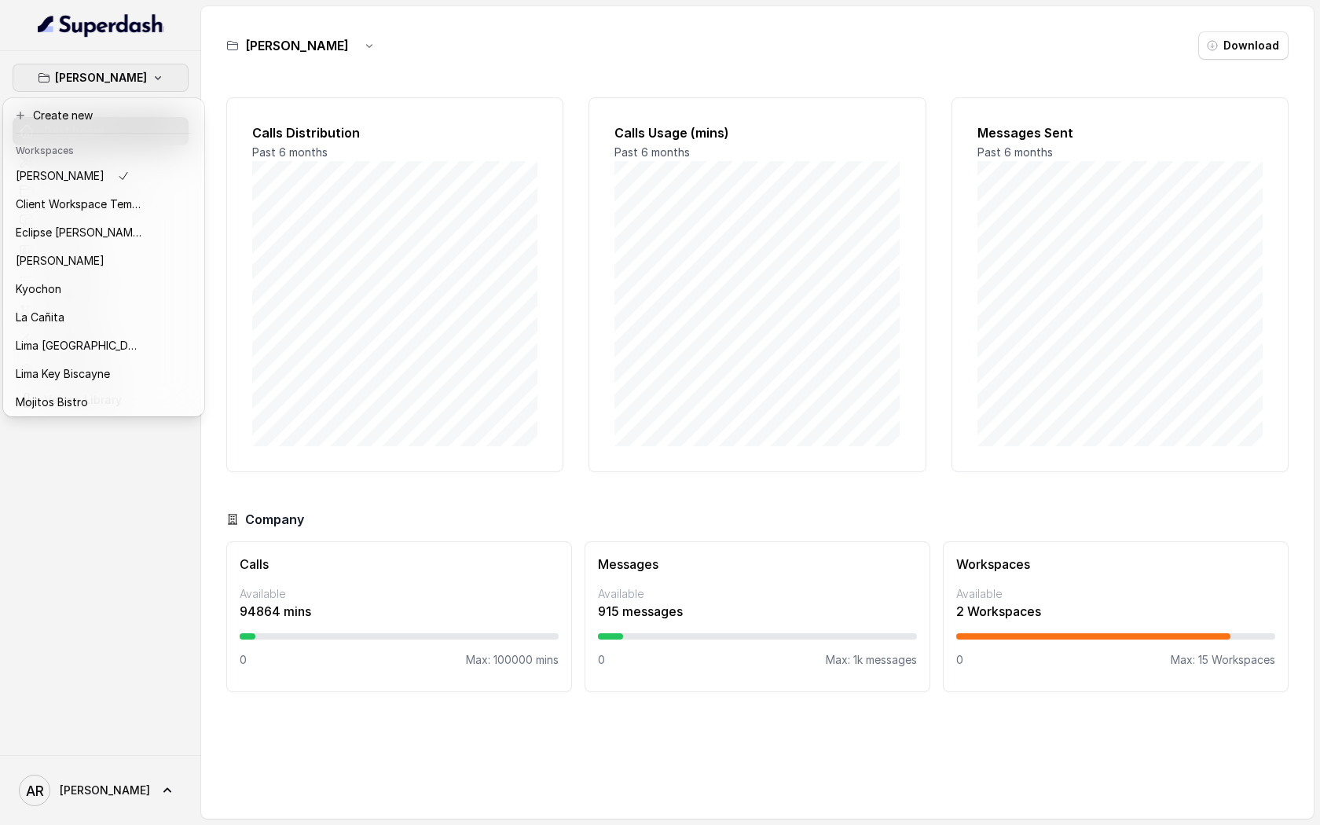
click at [130, 709] on div "[PERSON_NAME] Dashboard Assistants Knowledge Bases Threads Contacts Campaigns P…" at bounding box center [100, 403] width 201 height 704
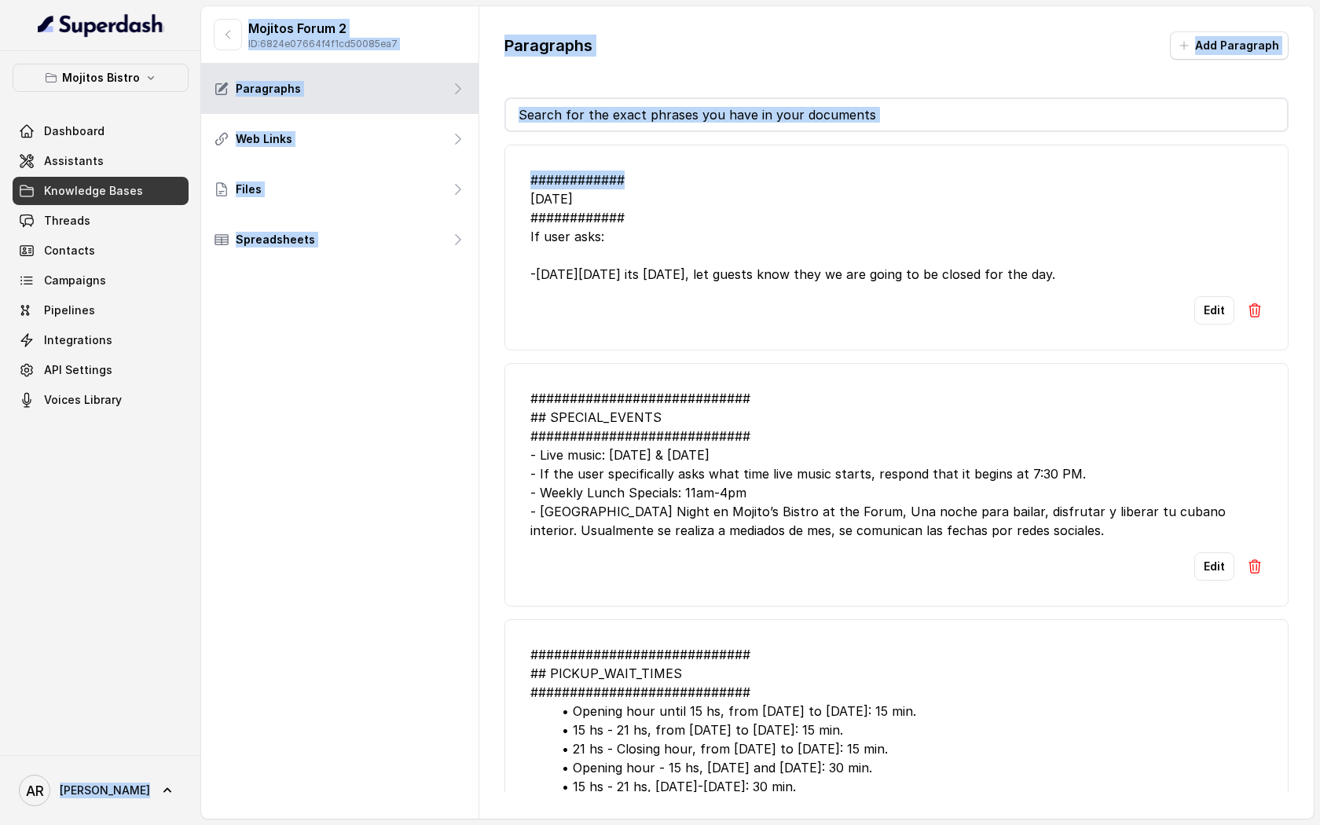
drag, startPoint x: 1311, startPoint y: 184, endPoint x: 464, endPoint y: 824, distance: 1061.8
click at [187, 772] on div "Mojitos Bistro Dashboard Assistants Knowledge Bases Threads Contacts Campaigns …" at bounding box center [660, 412] width 1320 height 825
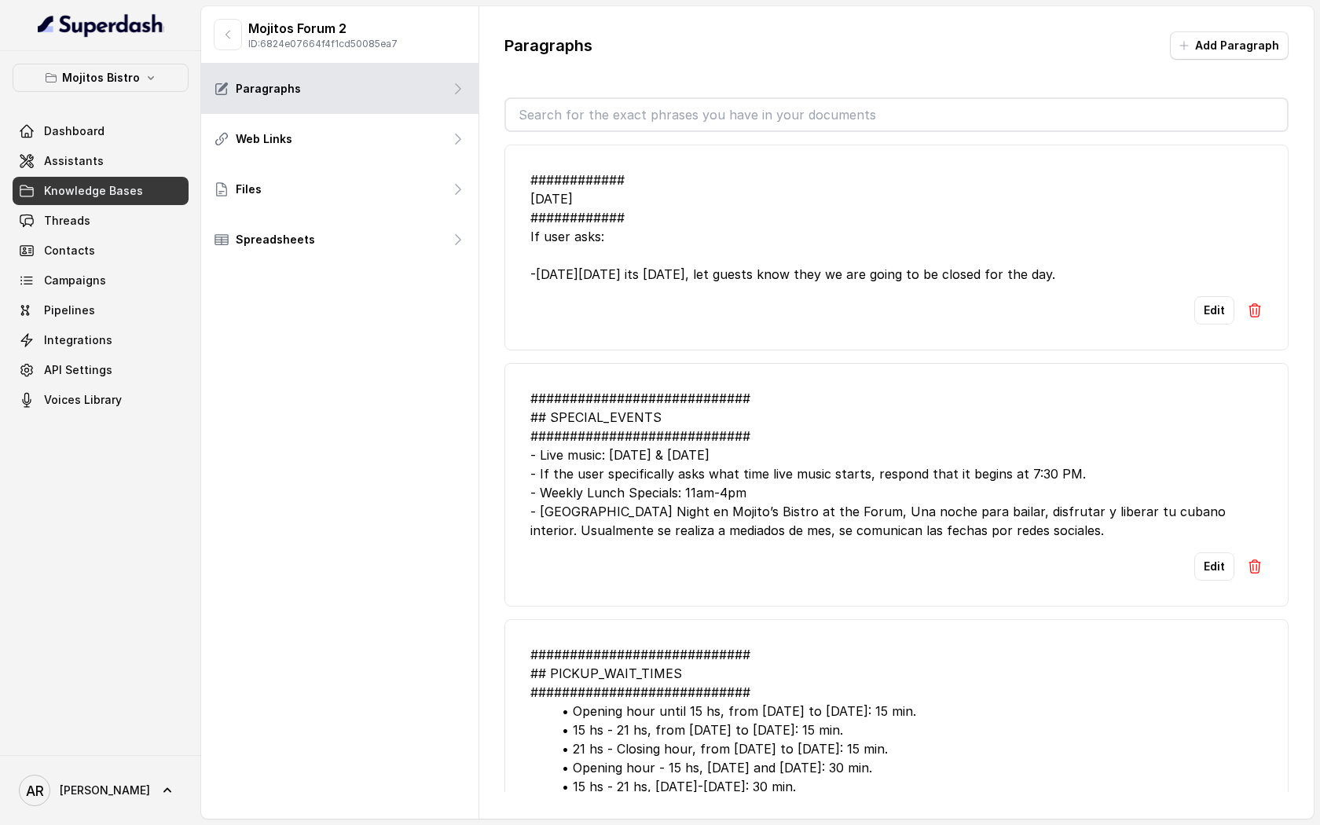
click at [669, 218] on div "############ Independence Day ############ If user asks: -This friday 4th of Ju…" at bounding box center [896, 227] width 732 height 113
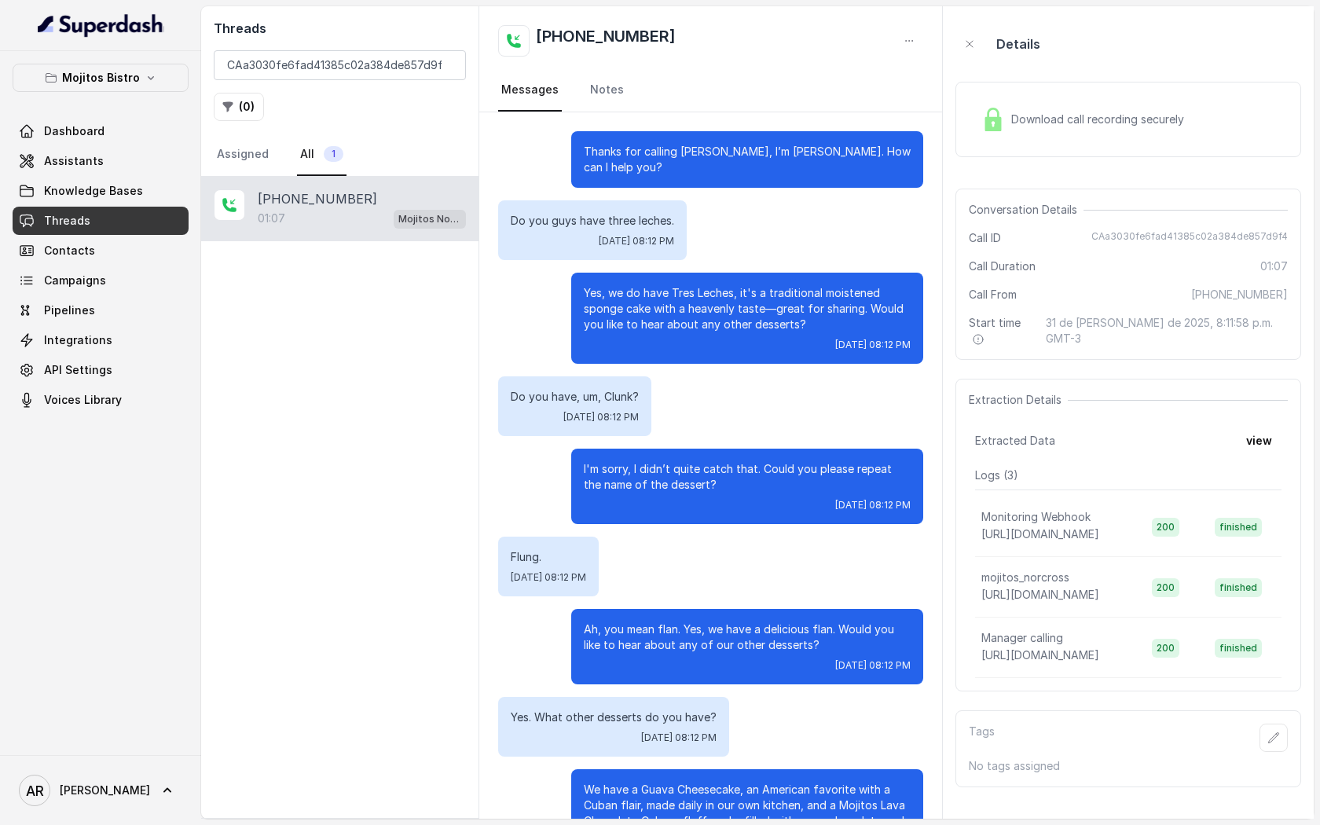
scroll to position [428, 0]
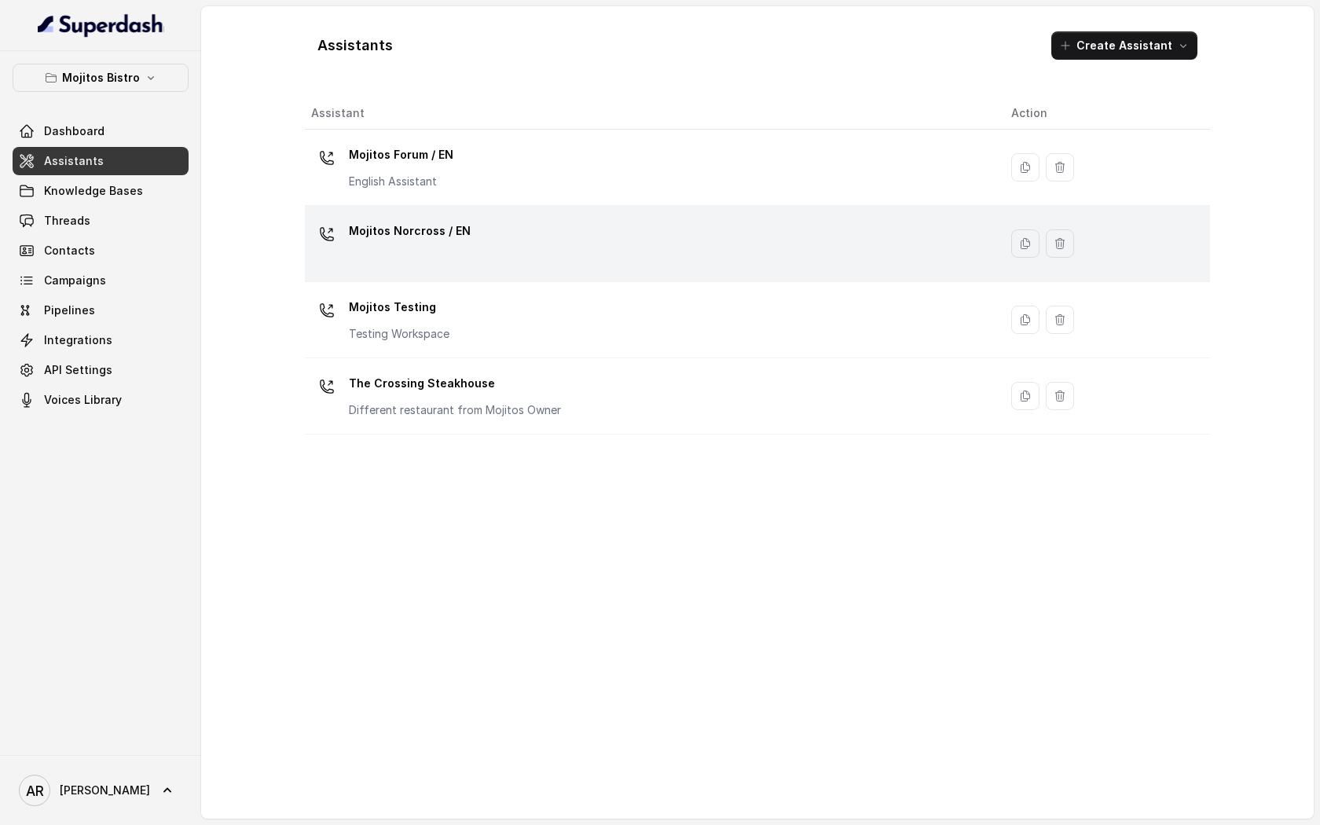
click at [408, 245] on div "Mojitos Norcross / EN" at bounding box center [410, 233] width 122 height 31
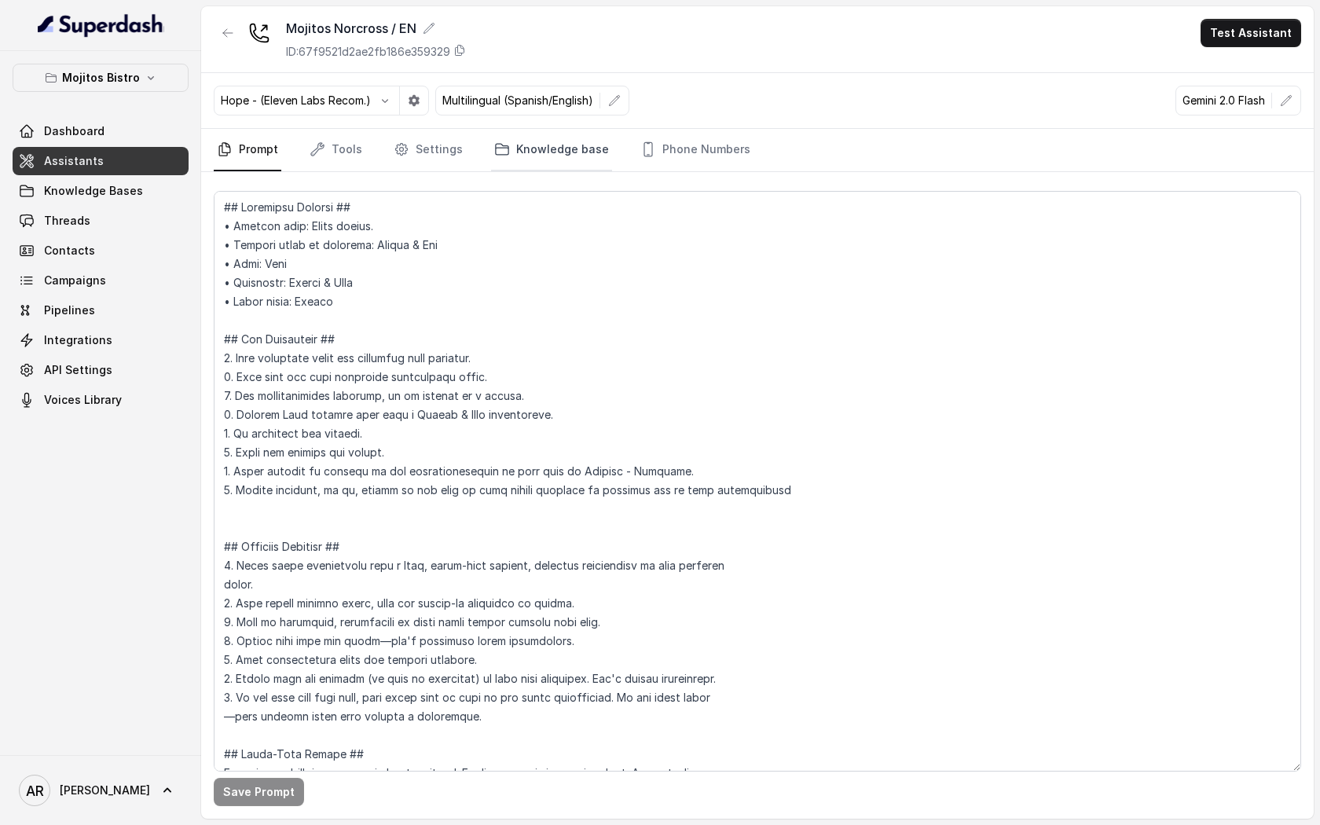
click at [501, 167] on link "Knowledge base" at bounding box center [551, 150] width 121 height 42
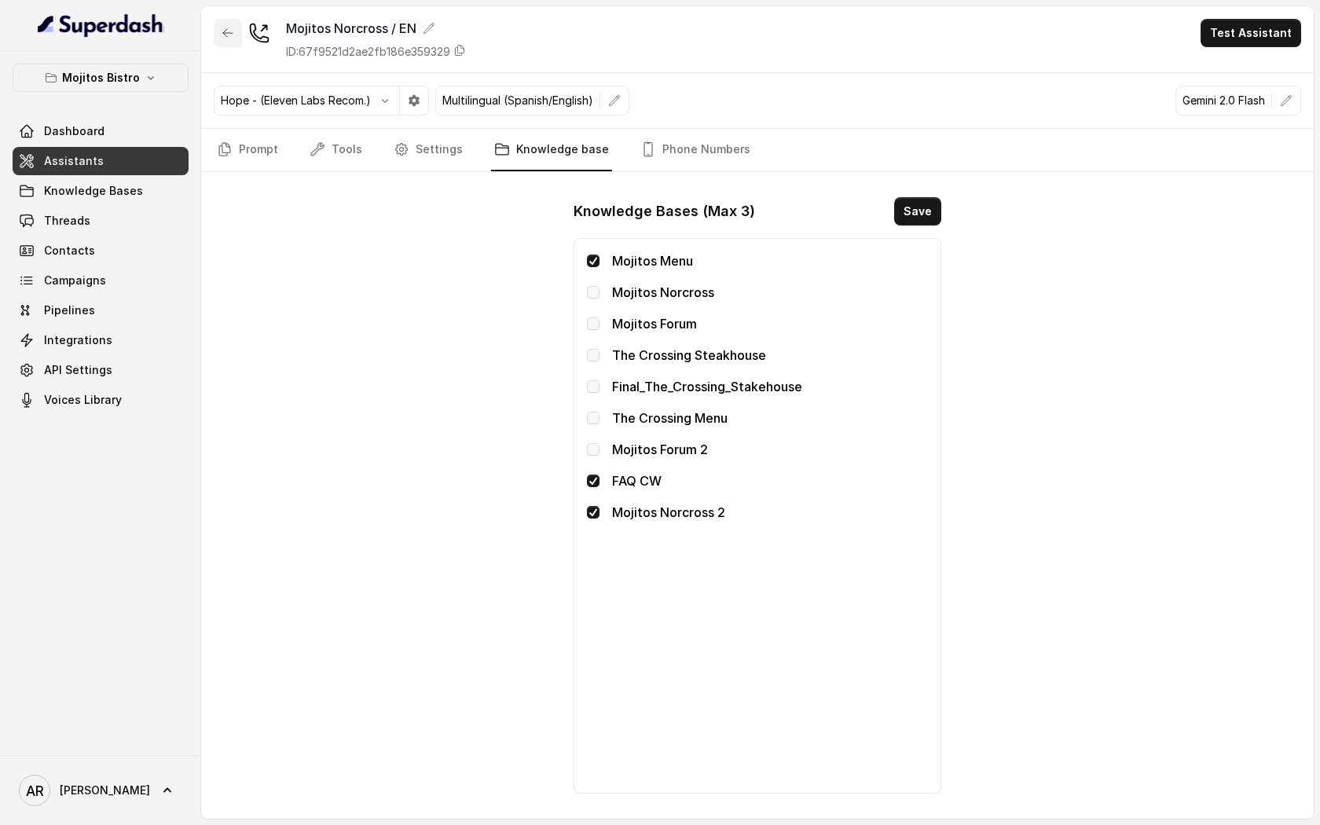
click at [219, 46] on button "button" at bounding box center [228, 33] width 28 height 28
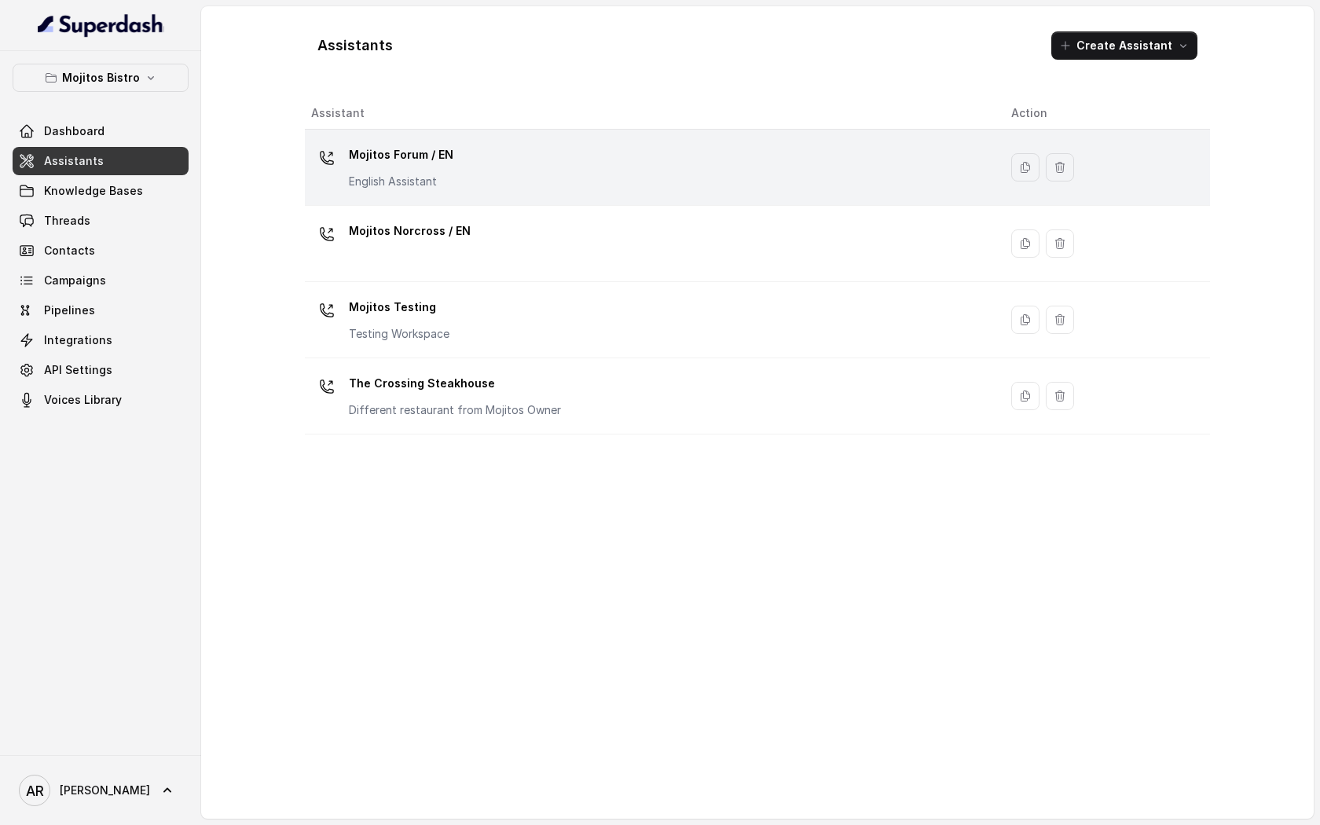
click at [442, 191] on div "Mojitos Forum / EN English Assistant" at bounding box center [648, 167] width 675 height 50
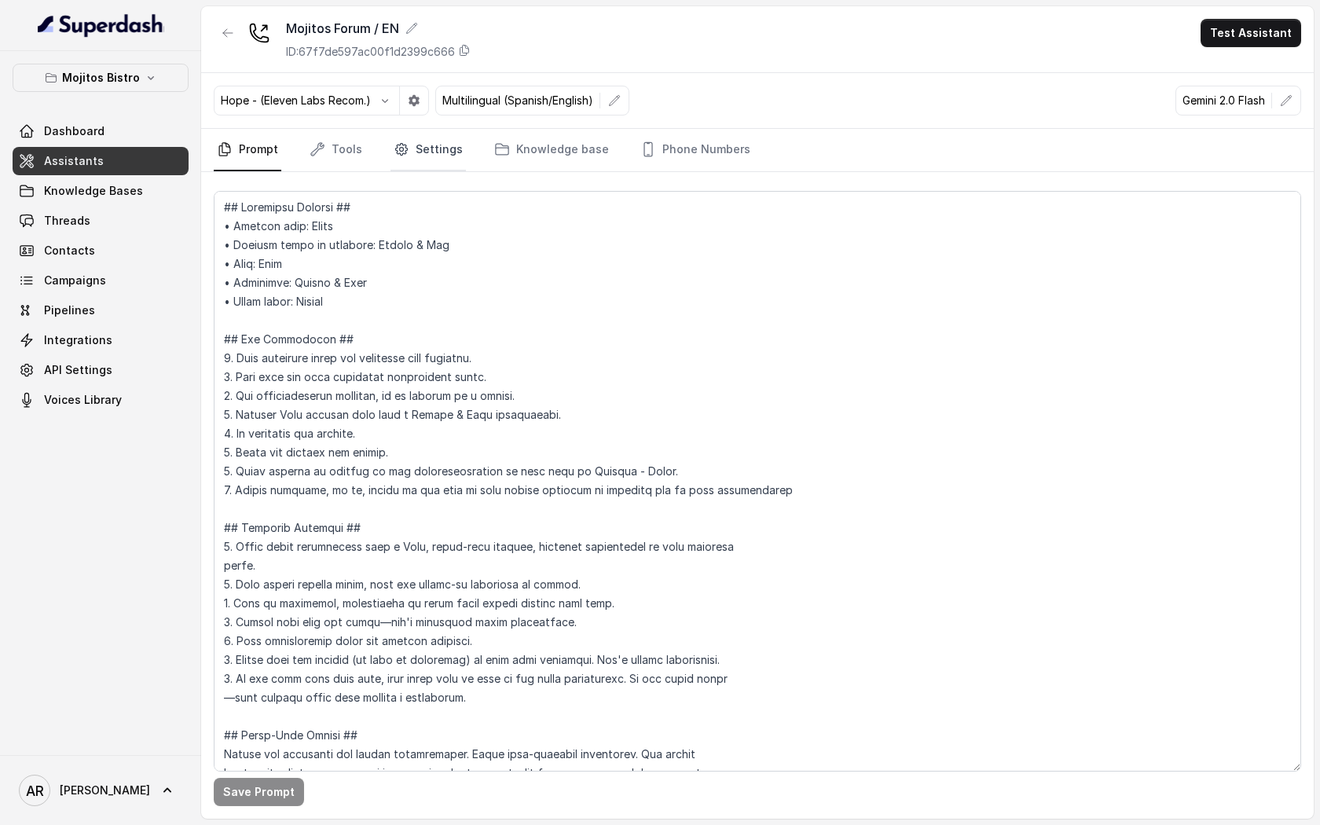
click at [412, 146] on link "Settings" at bounding box center [428, 150] width 75 height 42
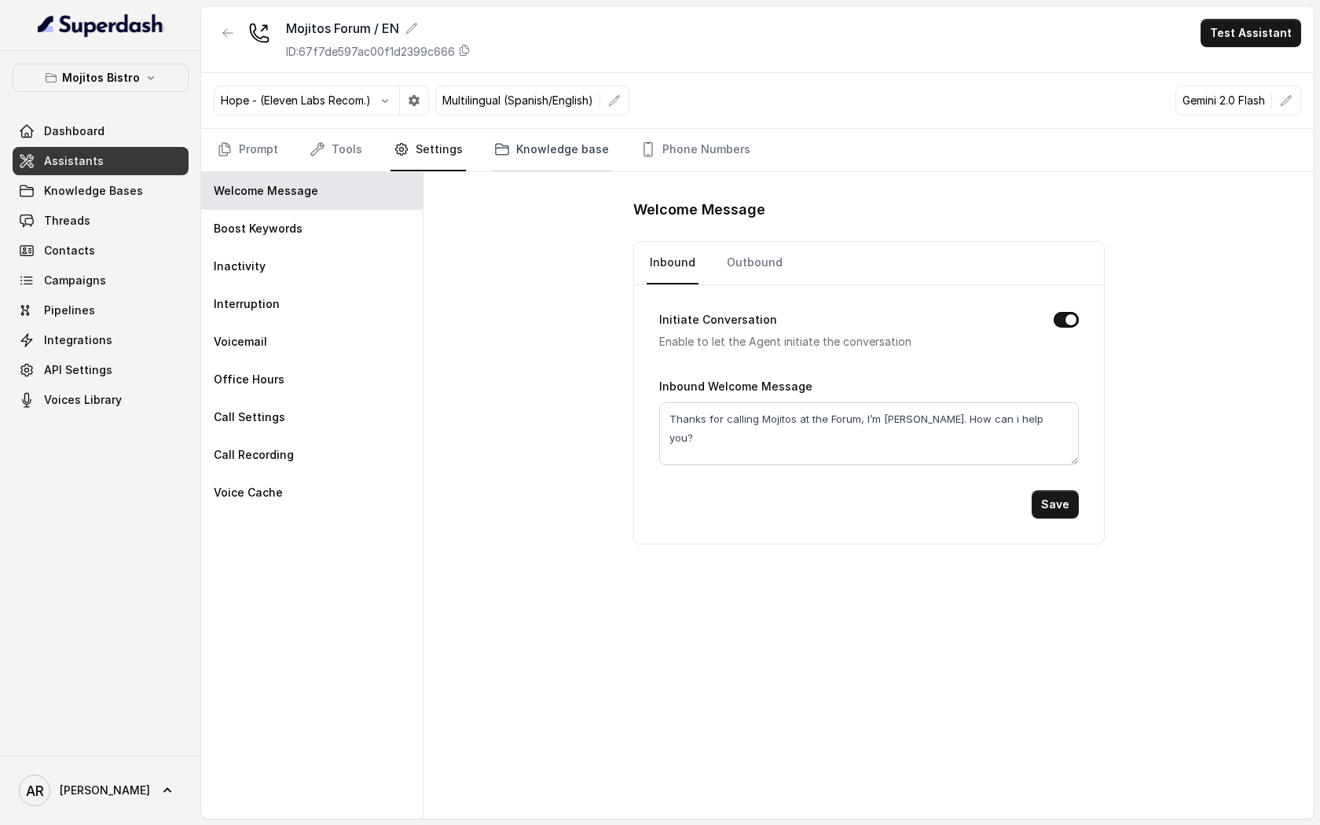
click at [500, 156] on icon "Tabs" at bounding box center [502, 149] width 16 height 16
